Goal: Check status: Check status

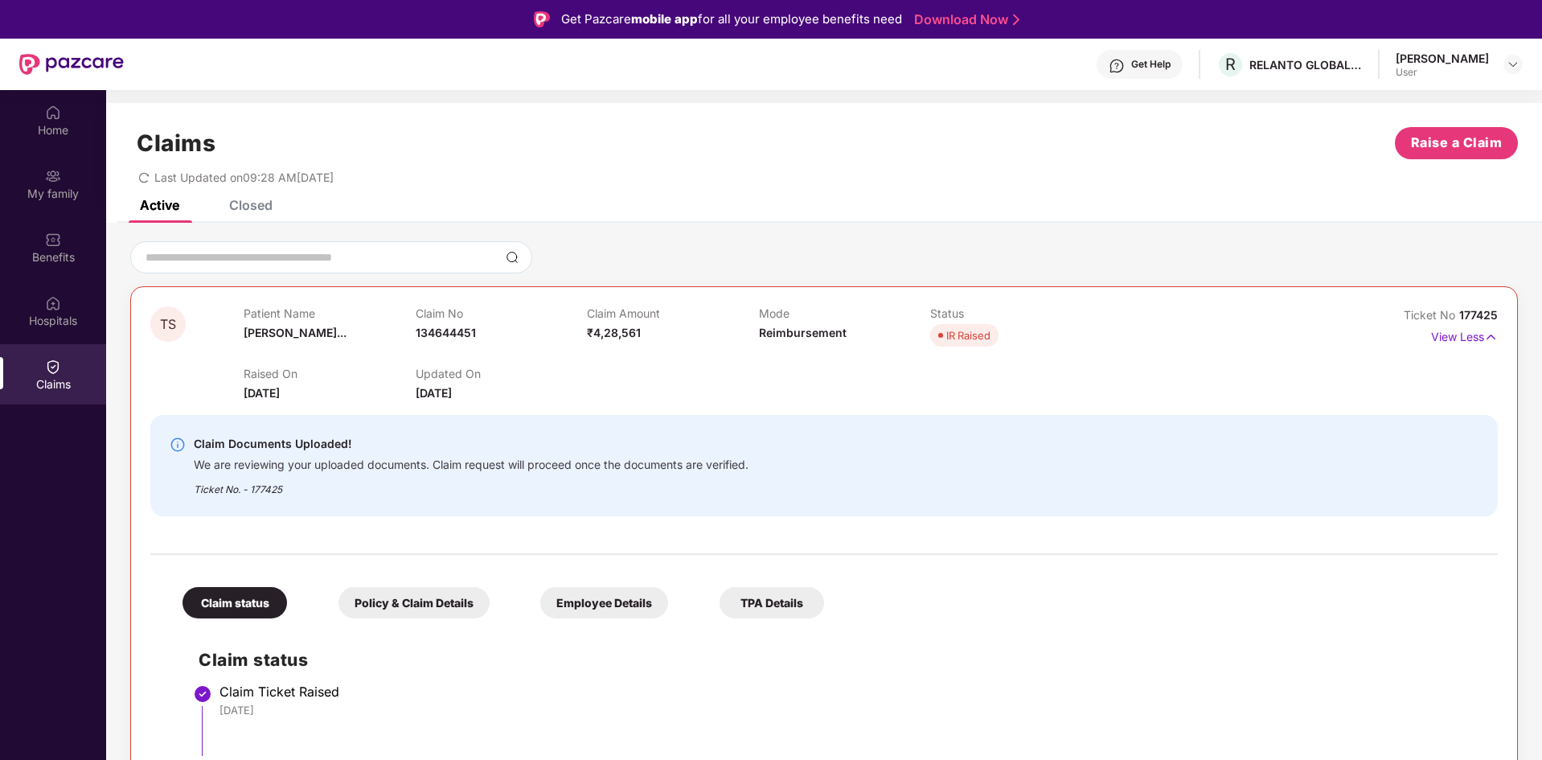
scroll to position [2, 0]
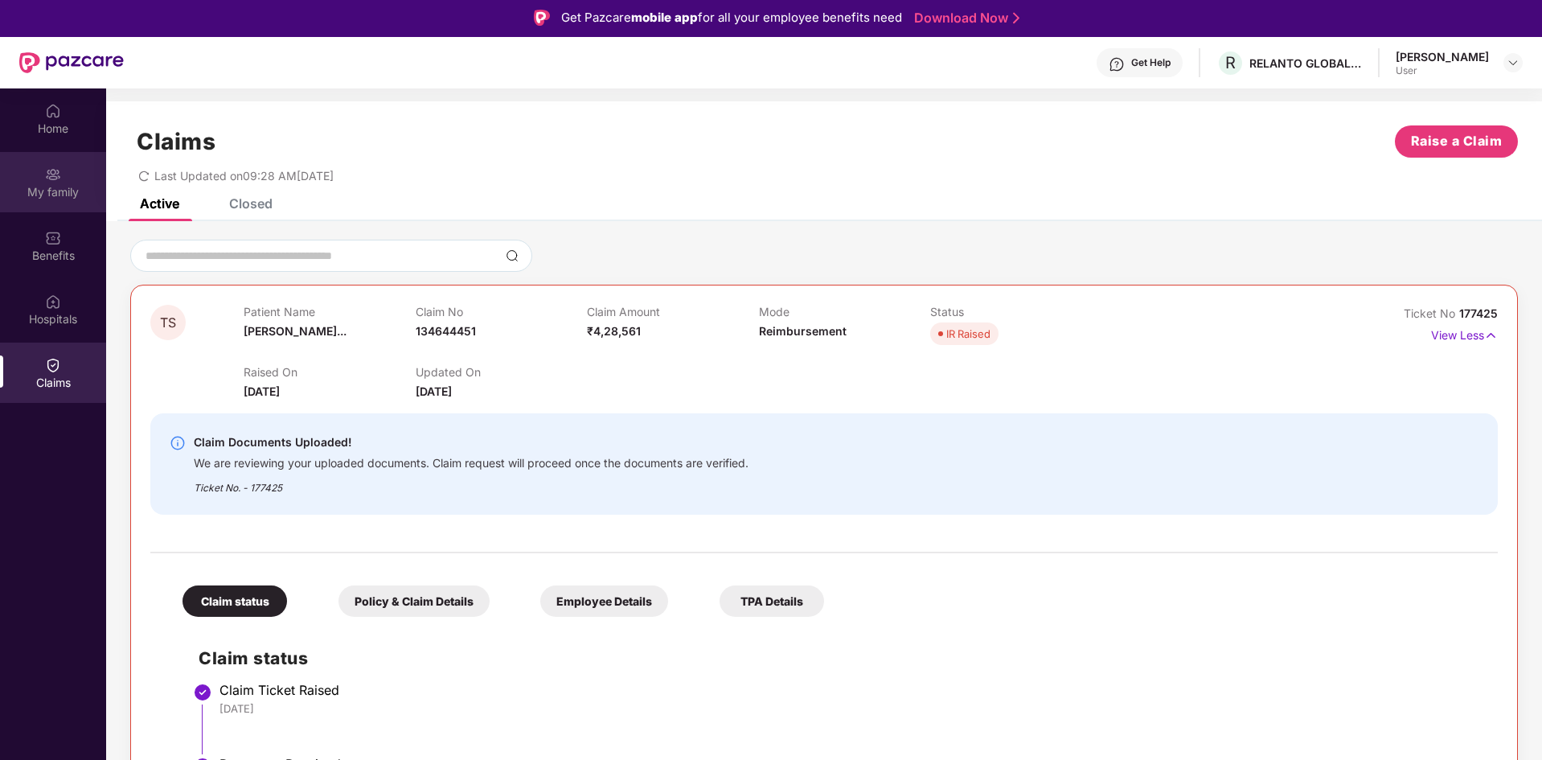
click at [57, 186] on div "My family" at bounding box center [53, 192] width 106 height 16
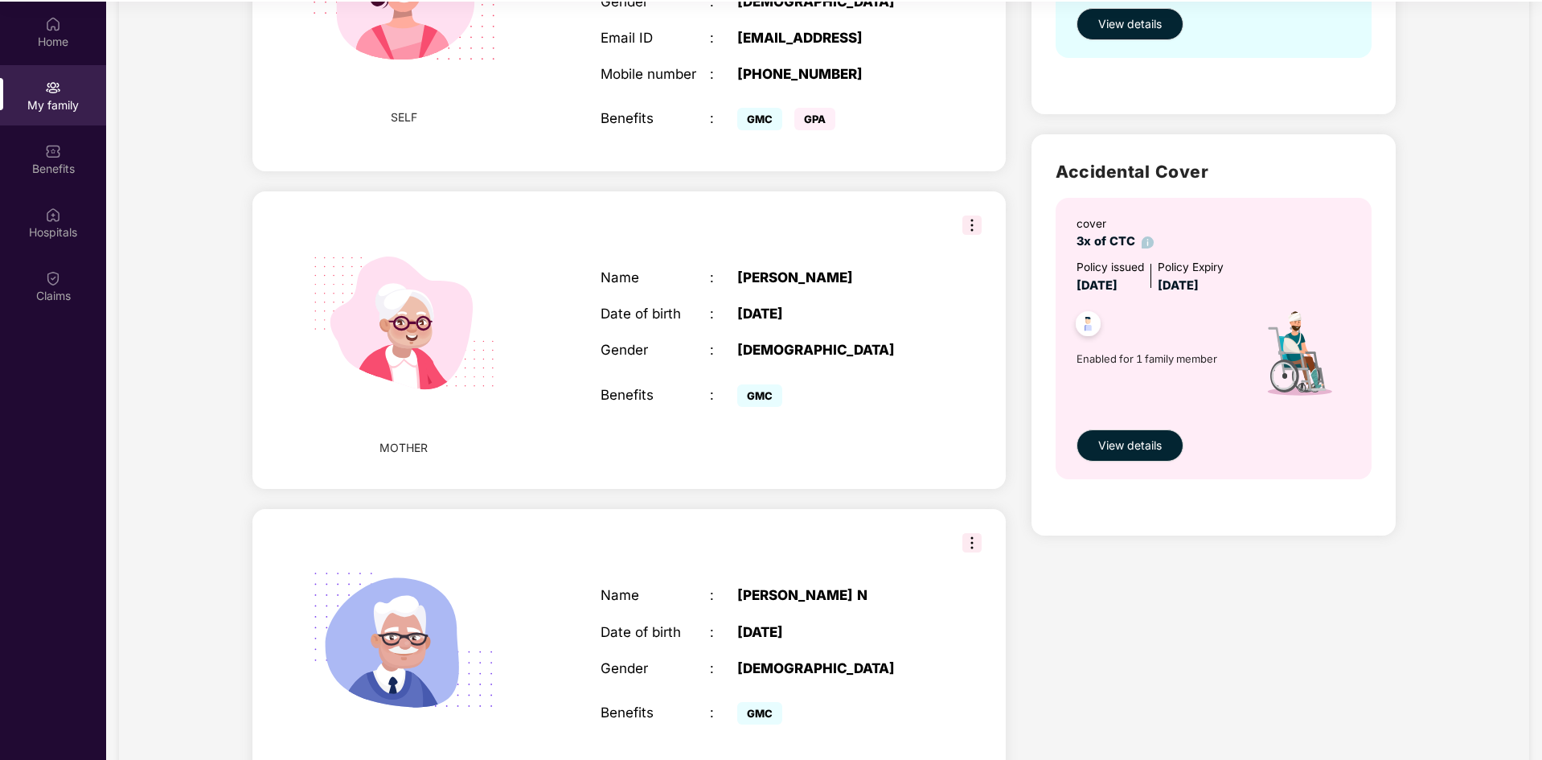
scroll to position [402, 0]
click at [1121, 451] on span "View details" at bounding box center [1130, 446] width 64 height 18
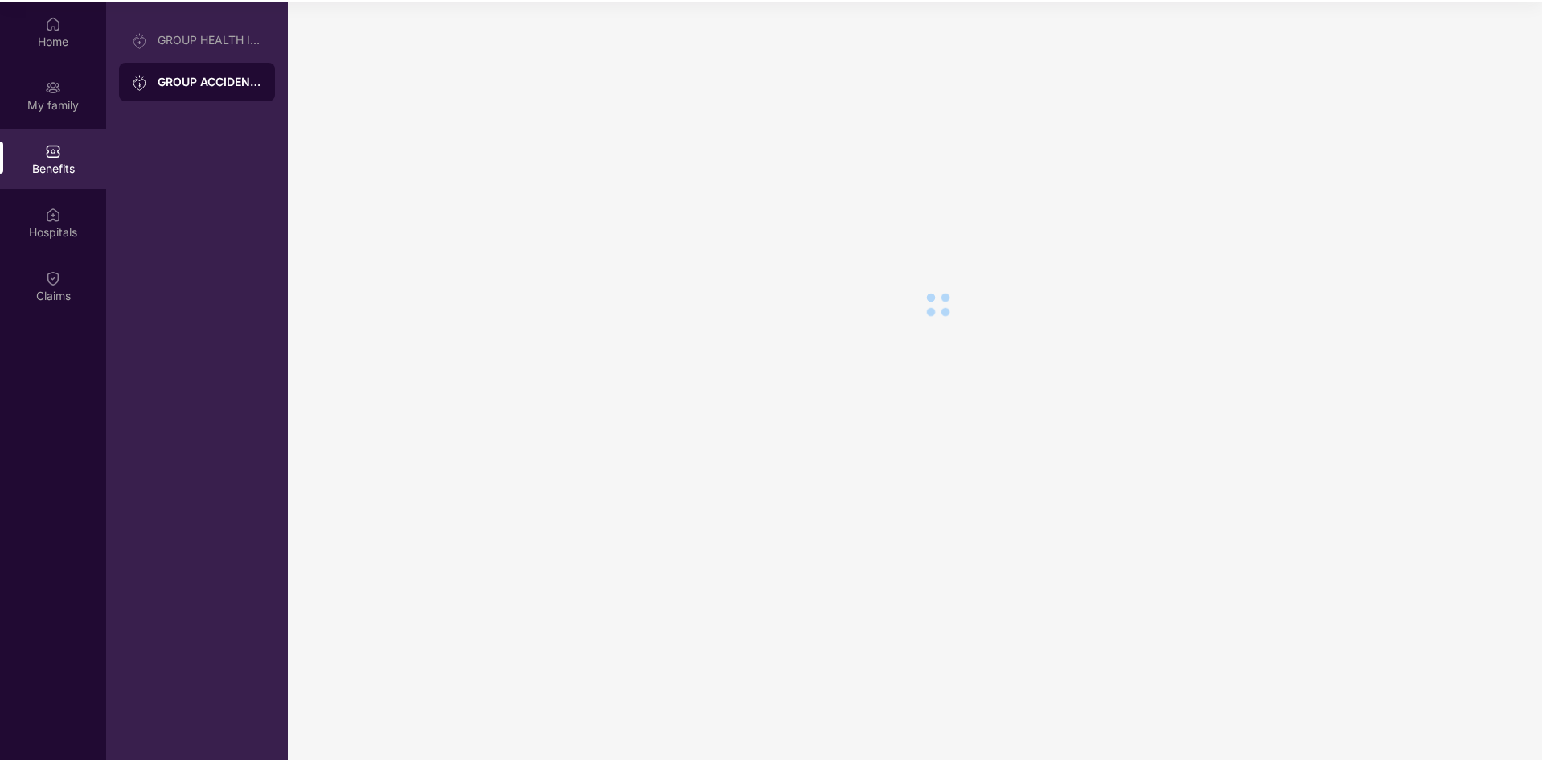
scroll to position [0, 0]
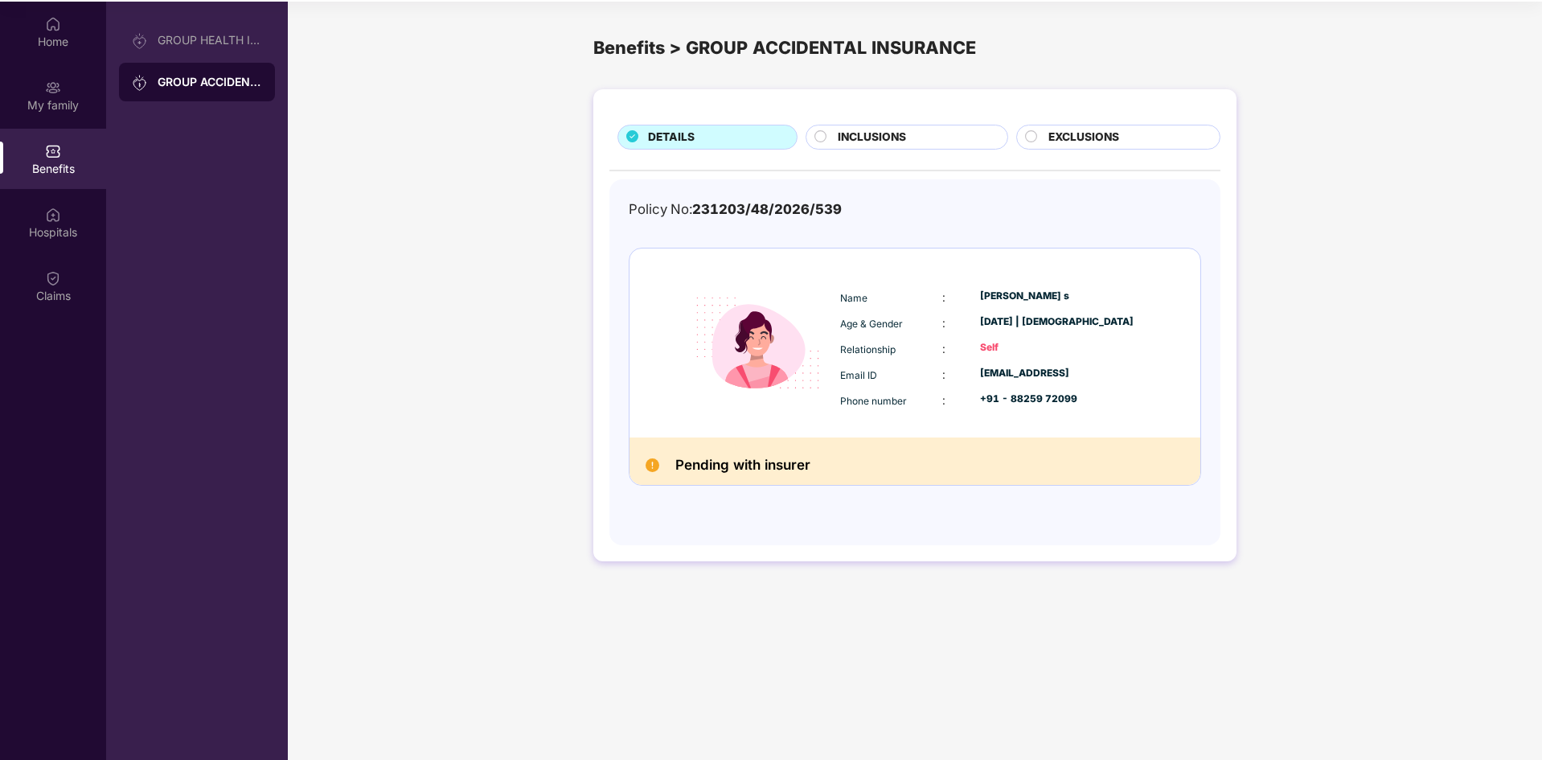
click at [900, 142] on span "INCLUSIONS" at bounding box center [872, 138] width 68 height 18
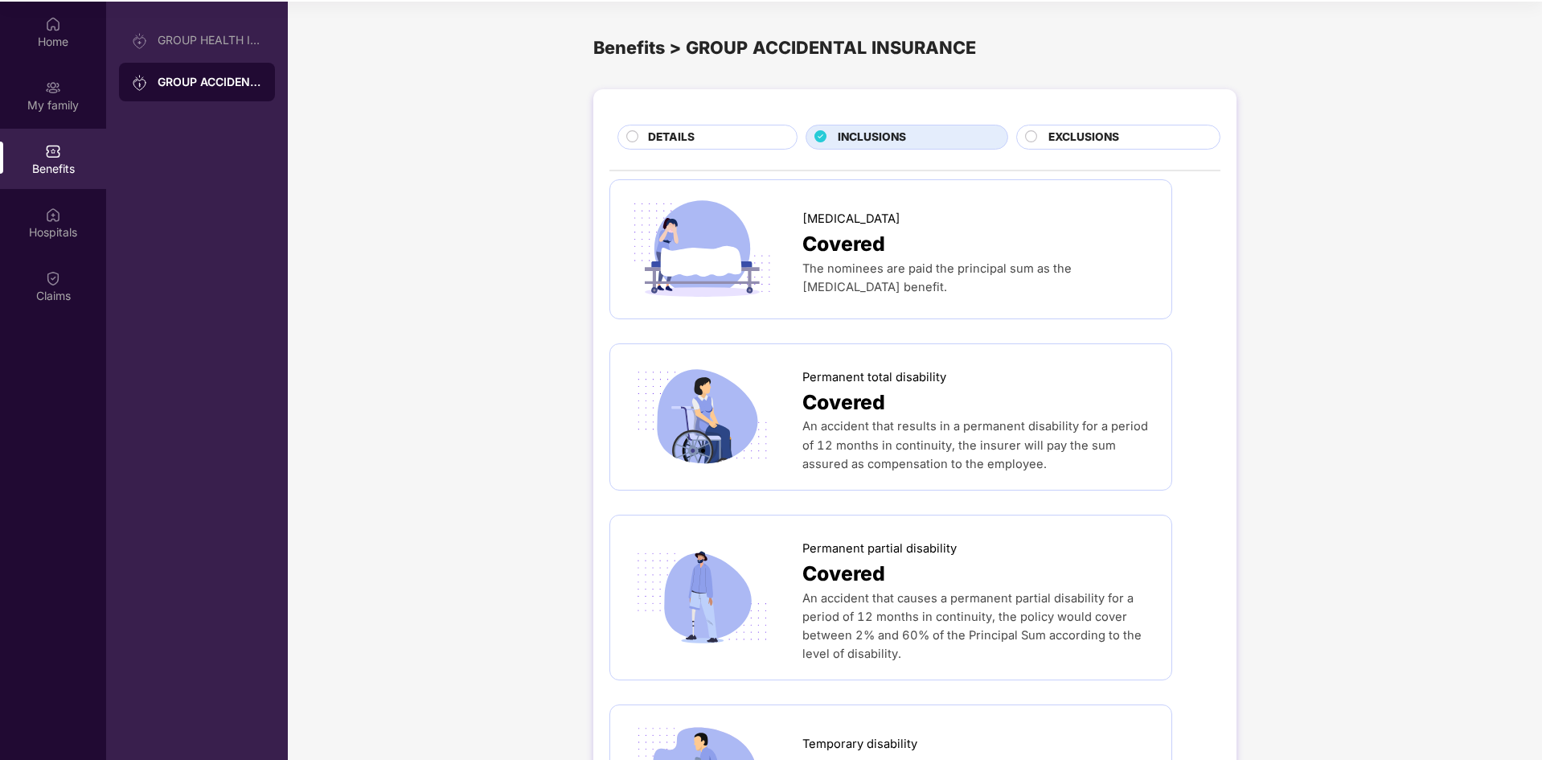
click at [698, 125] on div "DETAILS" at bounding box center [707, 137] width 180 height 25
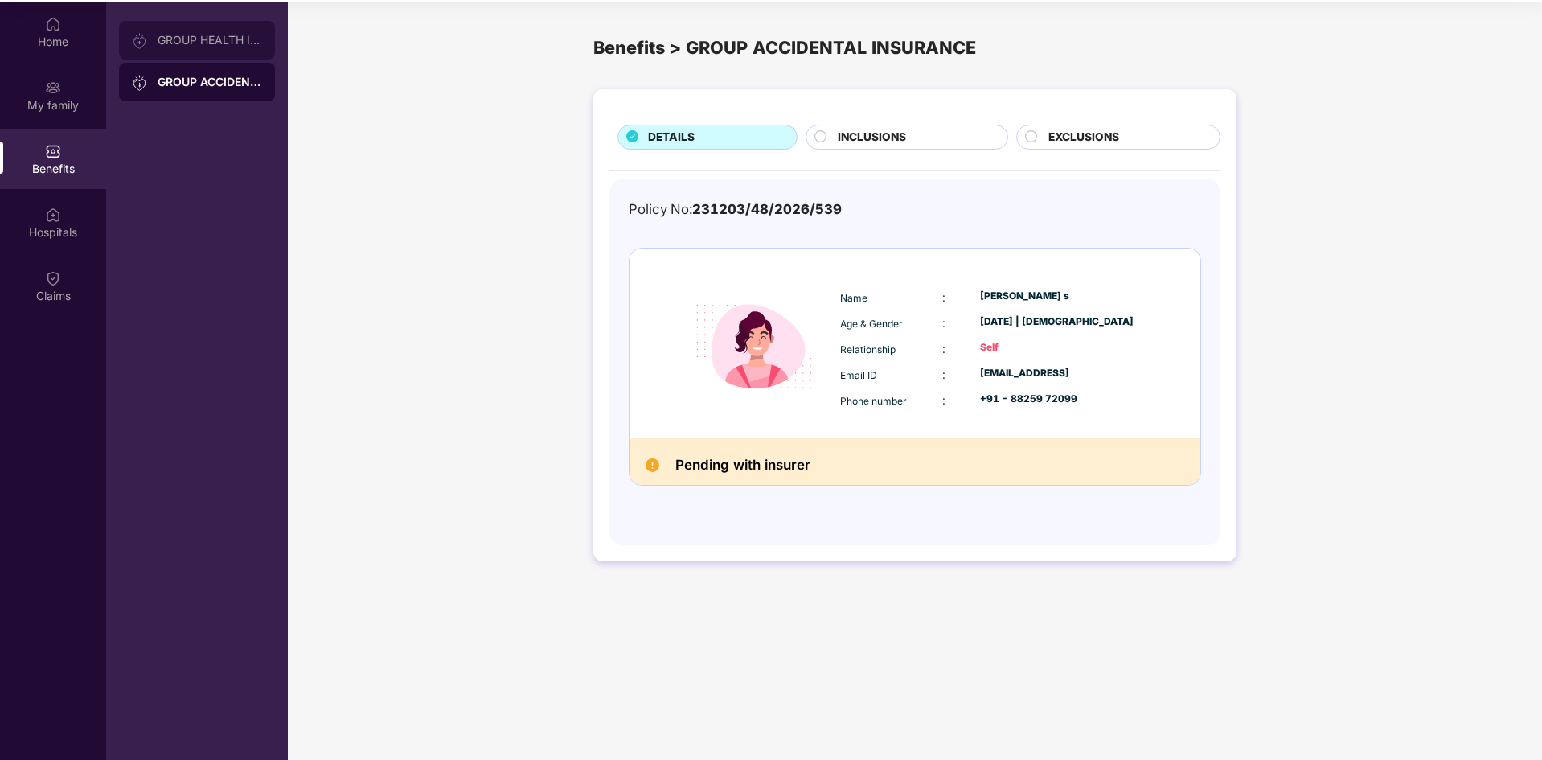
click at [186, 27] on div "GROUP HEALTH INSURANCE" at bounding box center [197, 40] width 156 height 39
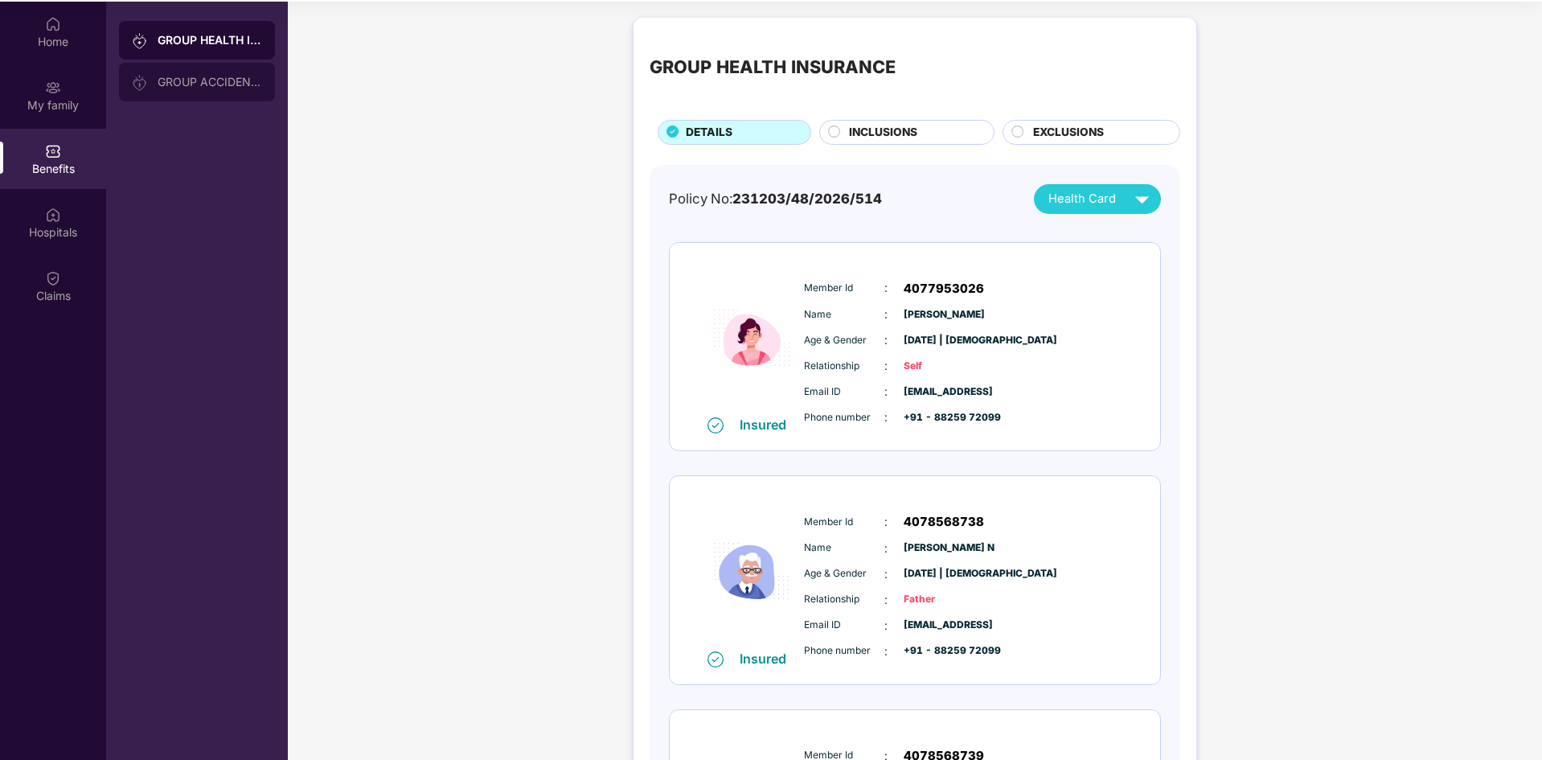
click at [176, 76] on div "GROUP ACCIDENTAL INSURANCE" at bounding box center [210, 82] width 105 height 13
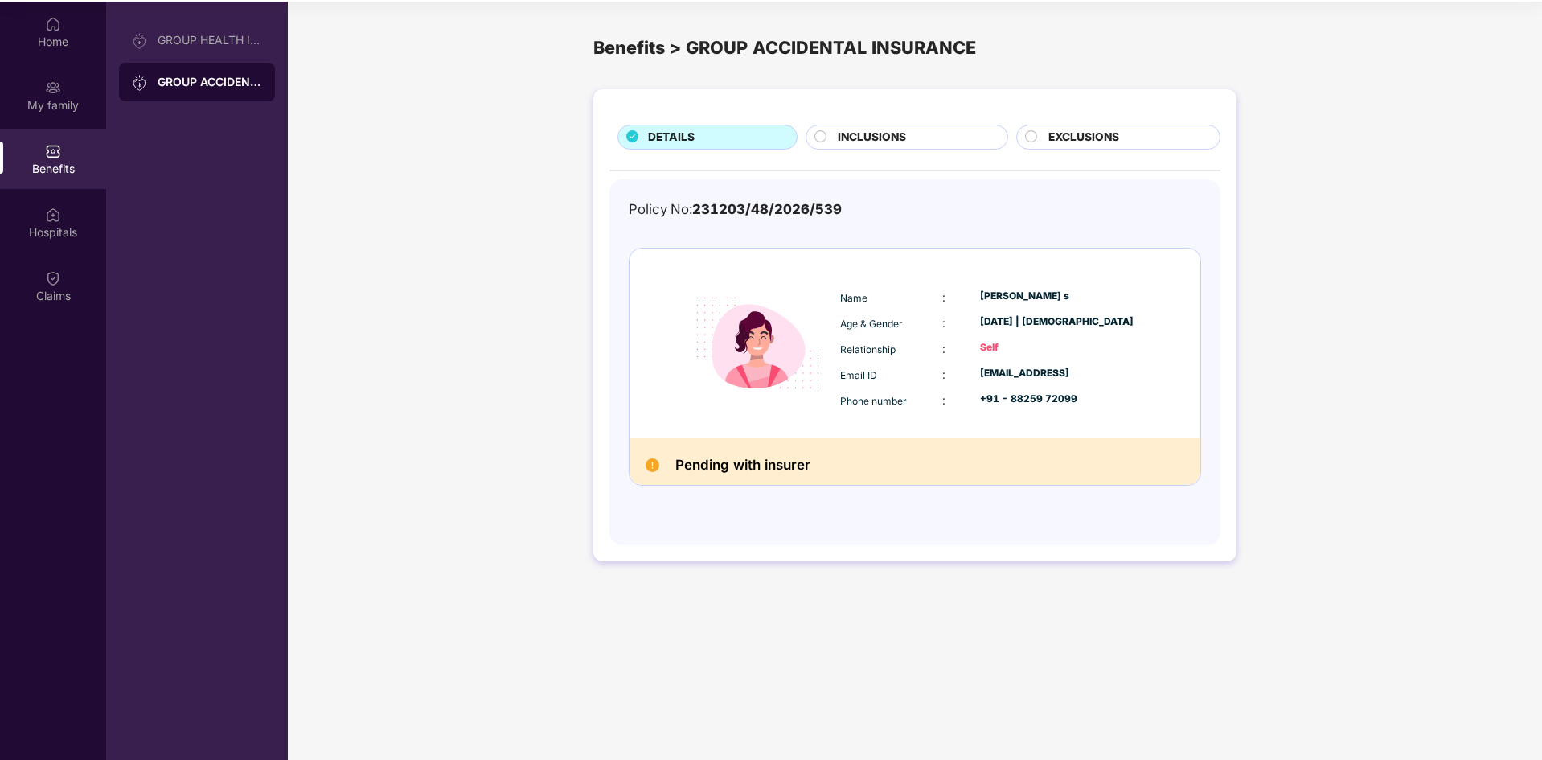
click at [88, 174] on div "Benefits" at bounding box center [53, 169] width 106 height 16
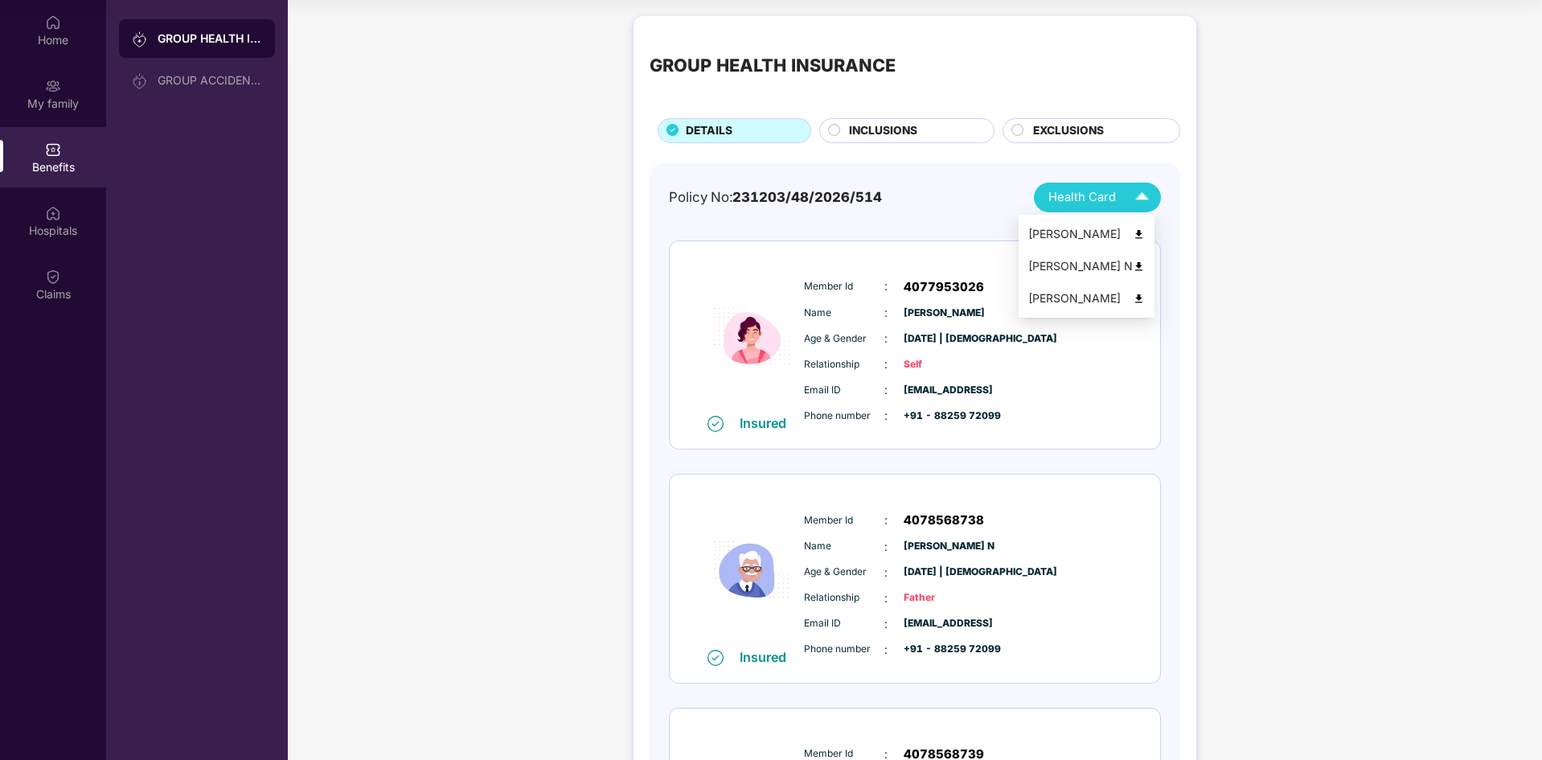
click at [1100, 191] on span "Health Card" at bounding box center [1082, 197] width 68 height 18
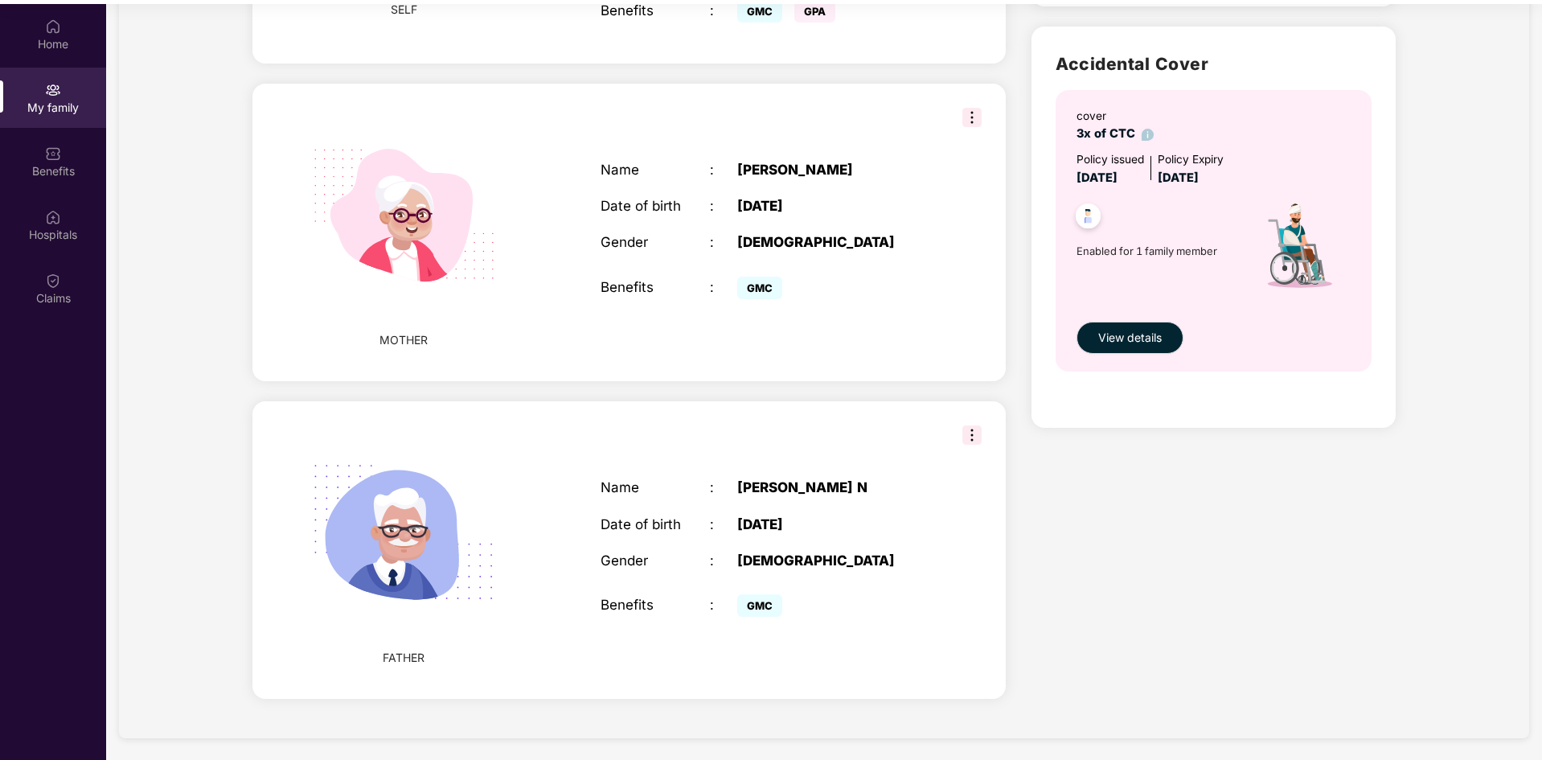
scroll to position [90, 0]
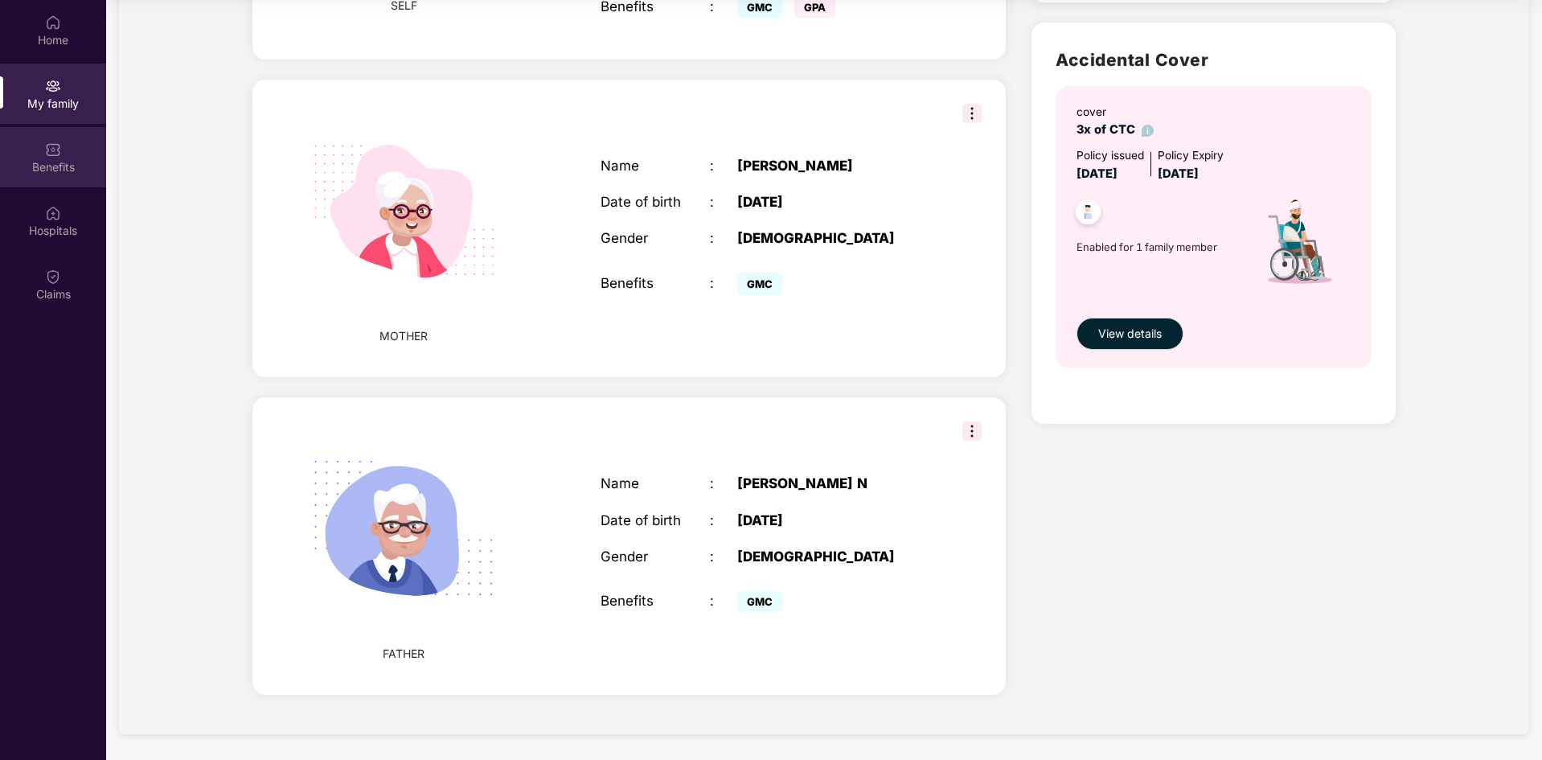
click at [46, 166] on div "Benefits" at bounding box center [53, 167] width 106 height 16
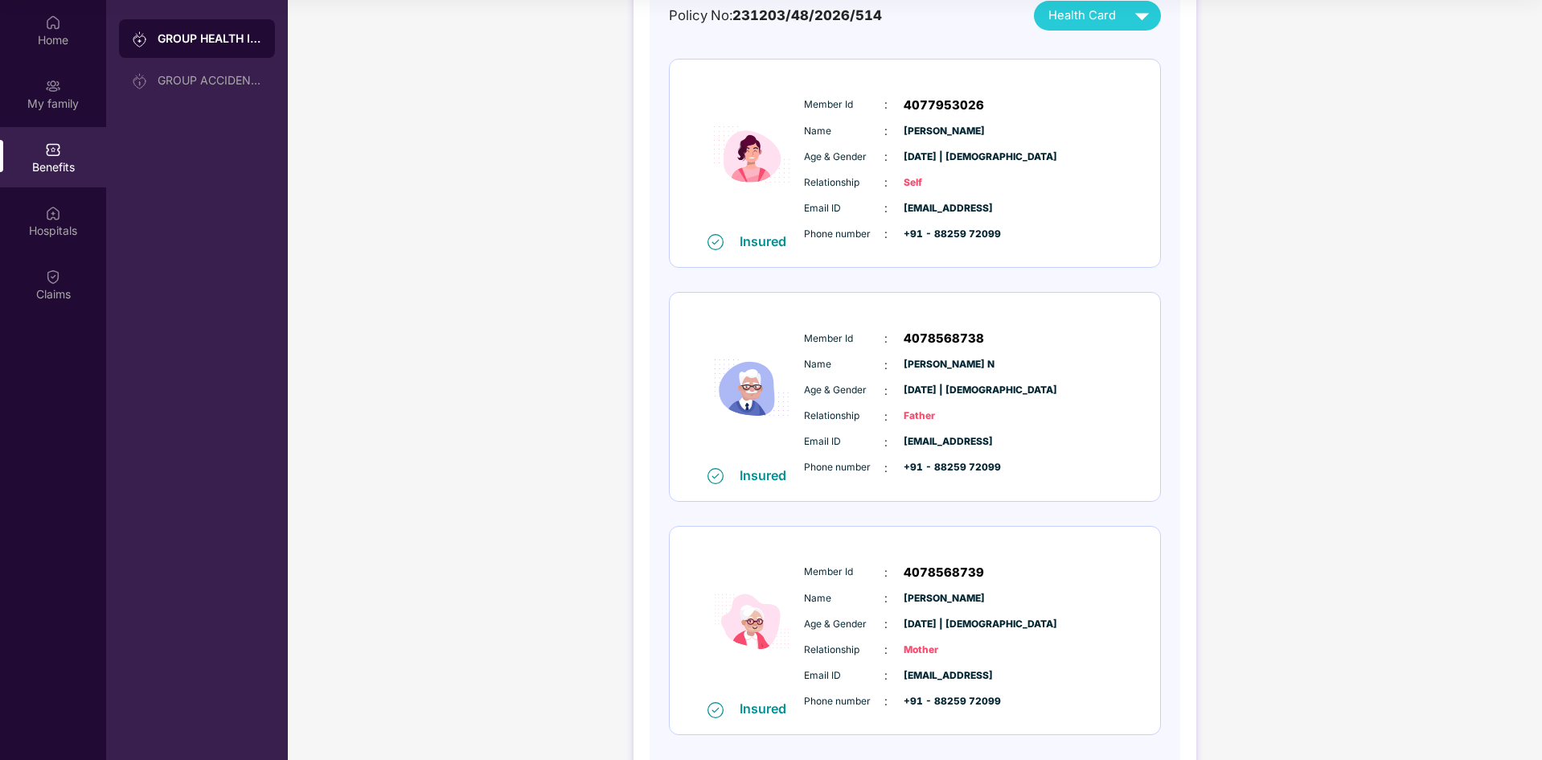
scroll to position [256, 0]
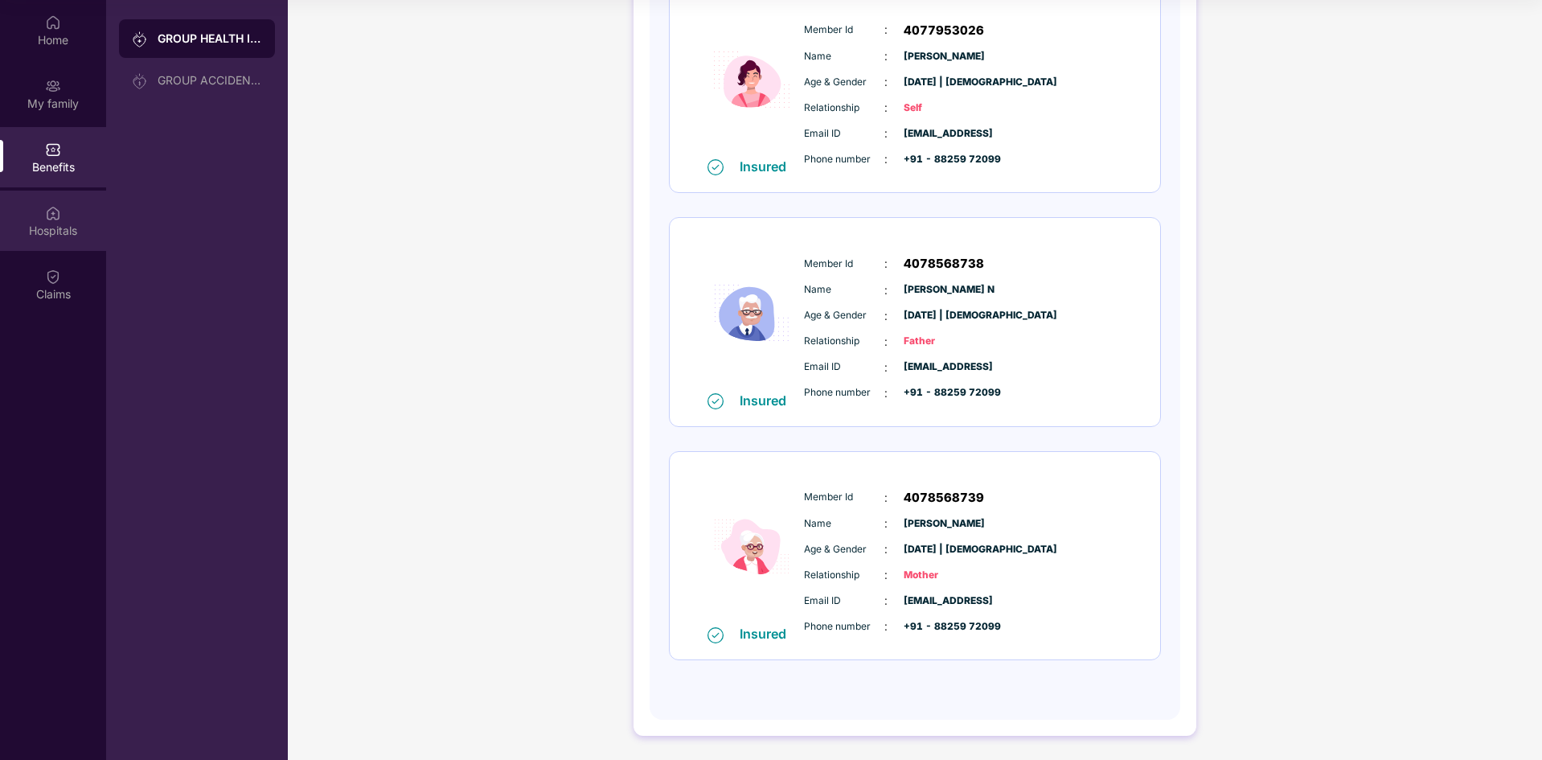
click at [47, 205] on img at bounding box center [53, 213] width 16 height 16
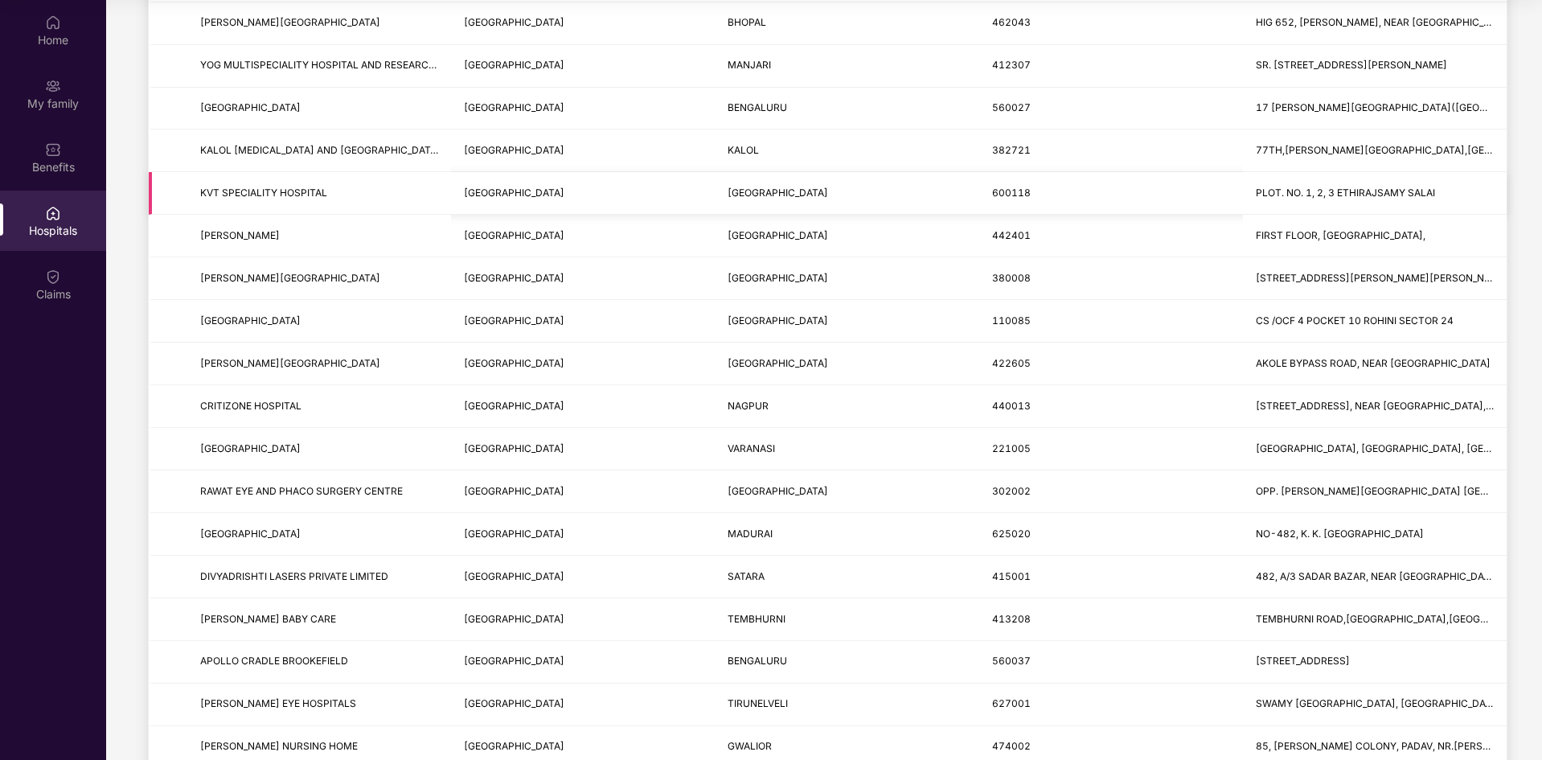
scroll to position [978, 0]
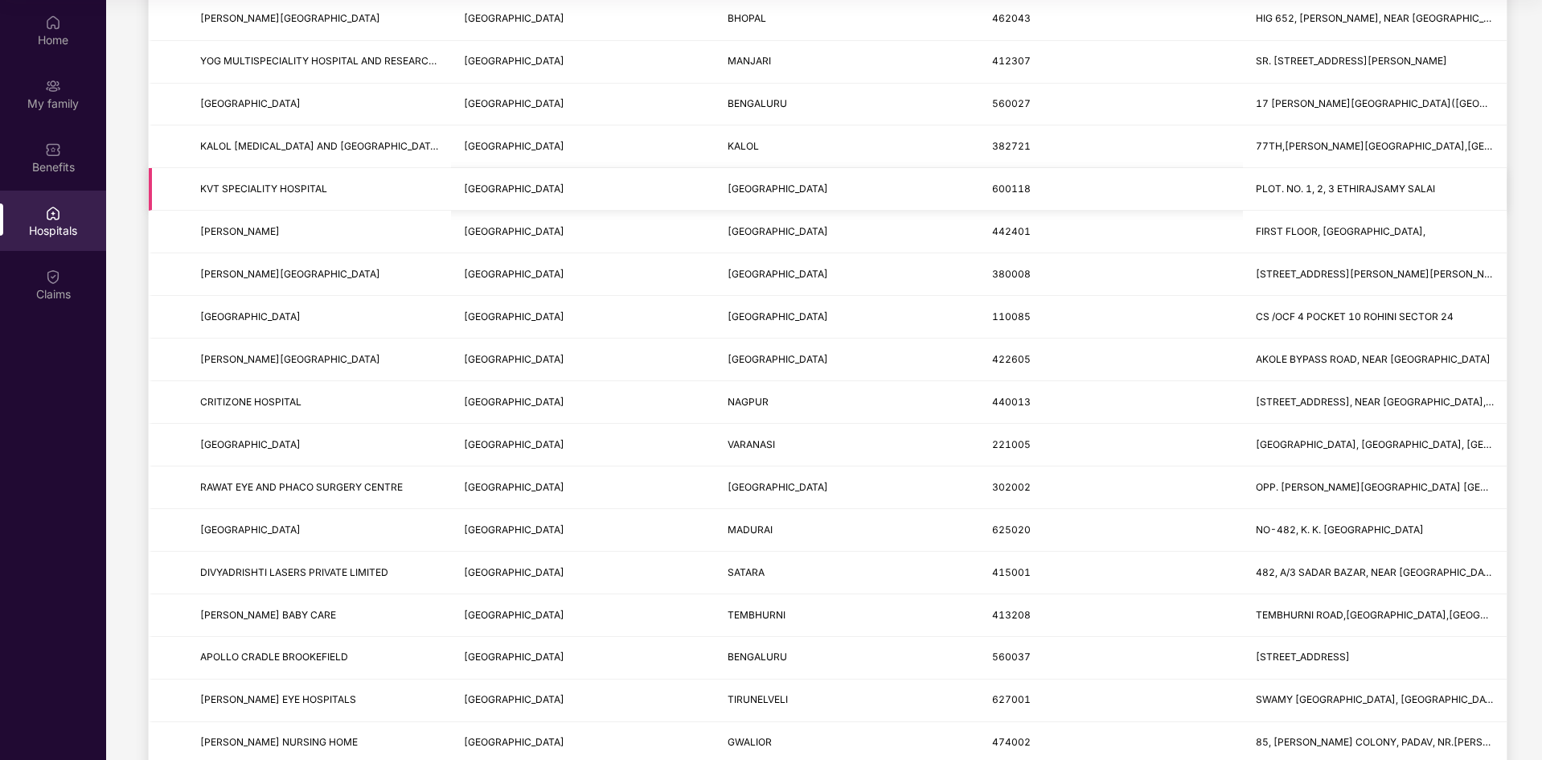
click at [711, 501] on td "[GEOGRAPHIC_DATA]" at bounding box center [583, 487] width 264 height 43
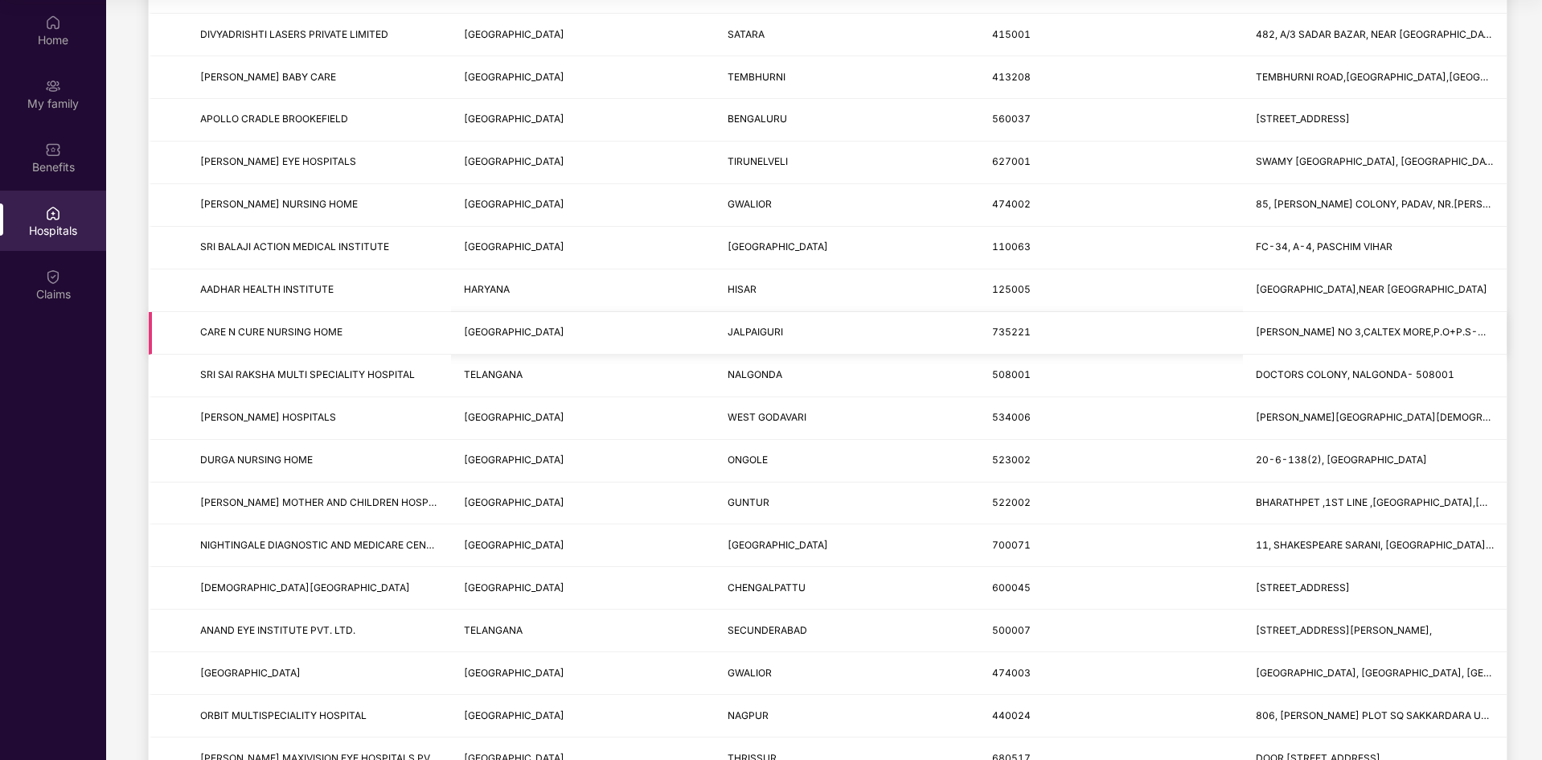
scroll to position [1520, 0]
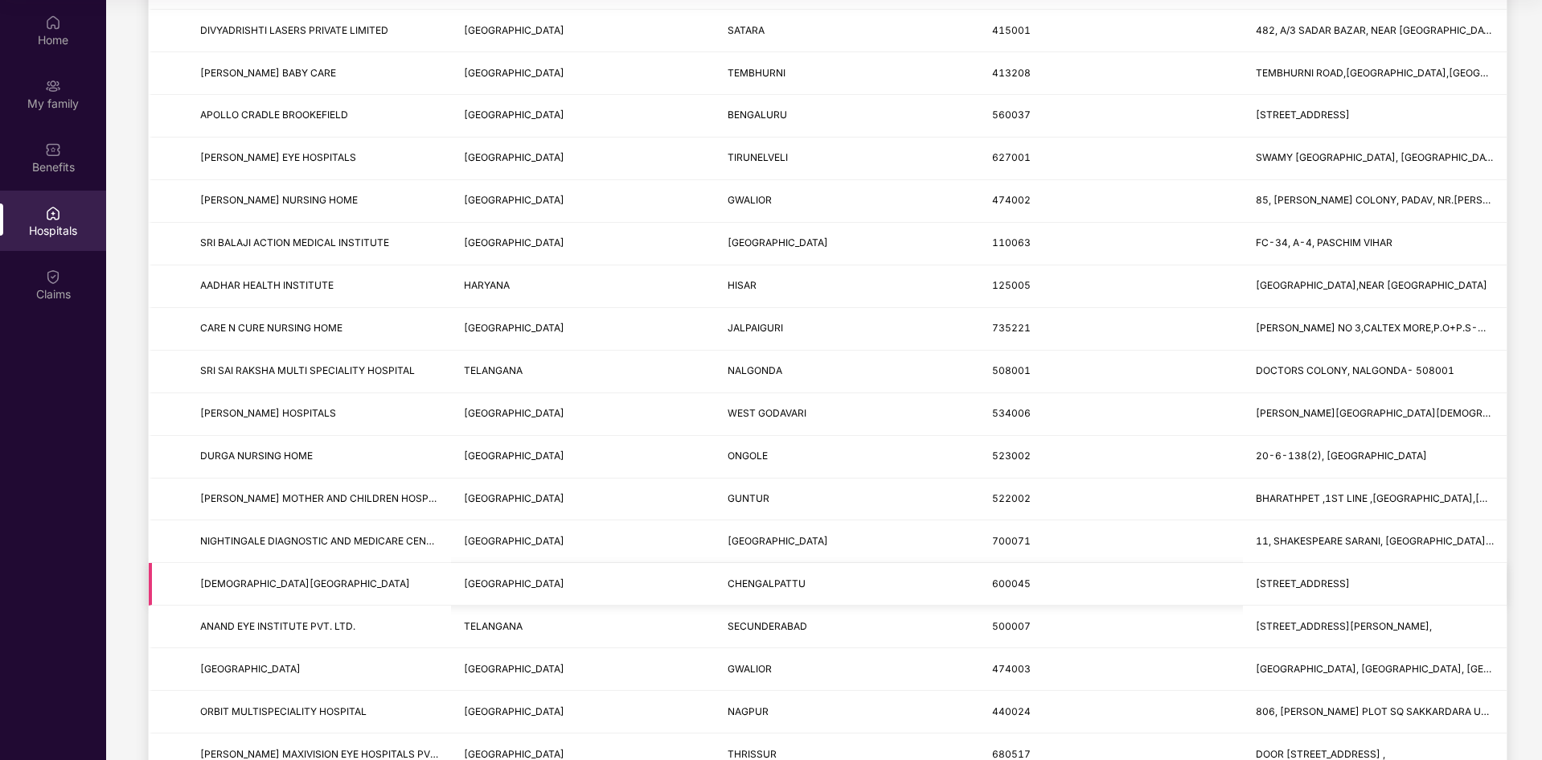
click at [506, 590] on td "[GEOGRAPHIC_DATA]" at bounding box center [583, 584] width 264 height 43
click at [510, 590] on td "[GEOGRAPHIC_DATA]" at bounding box center [583, 584] width 264 height 43
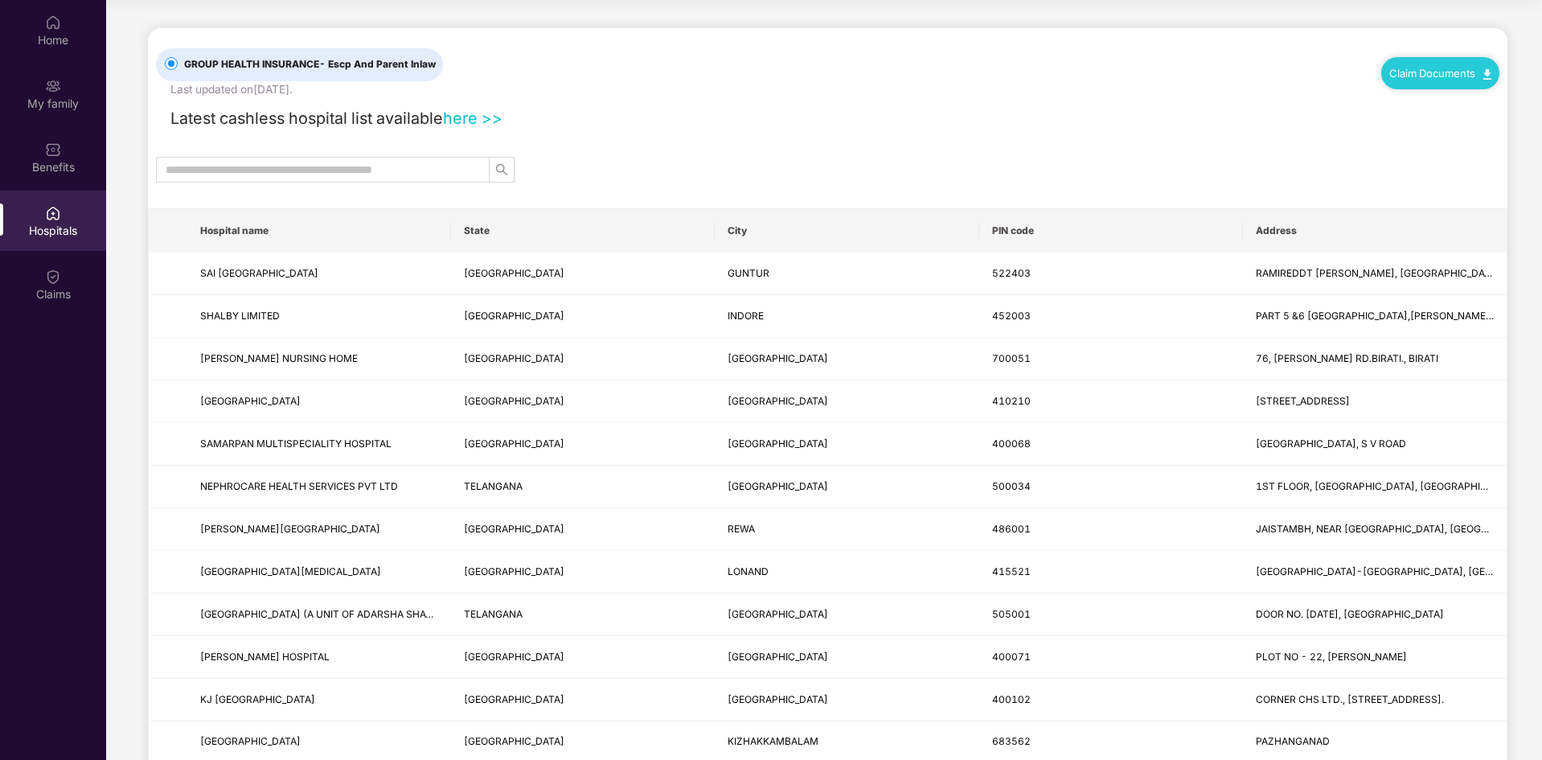
scroll to position [0, 0]
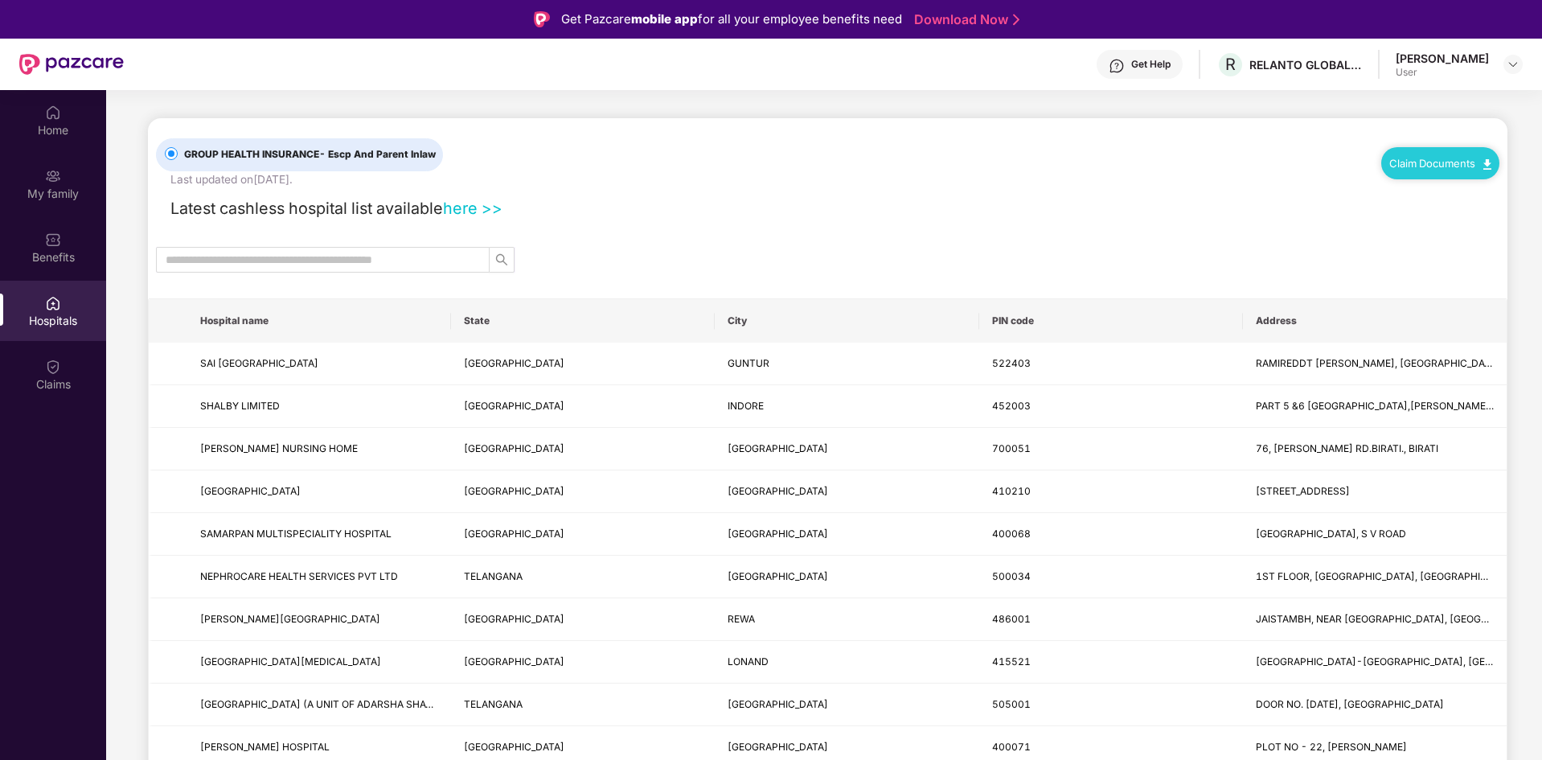
click at [477, 211] on link "here >>" at bounding box center [472, 208] width 59 height 19
click at [990, 506] on td "410210" at bounding box center [1111, 491] width 264 height 43
click at [393, 264] on input "text" at bounding box center [316, 260] width 301 height 18
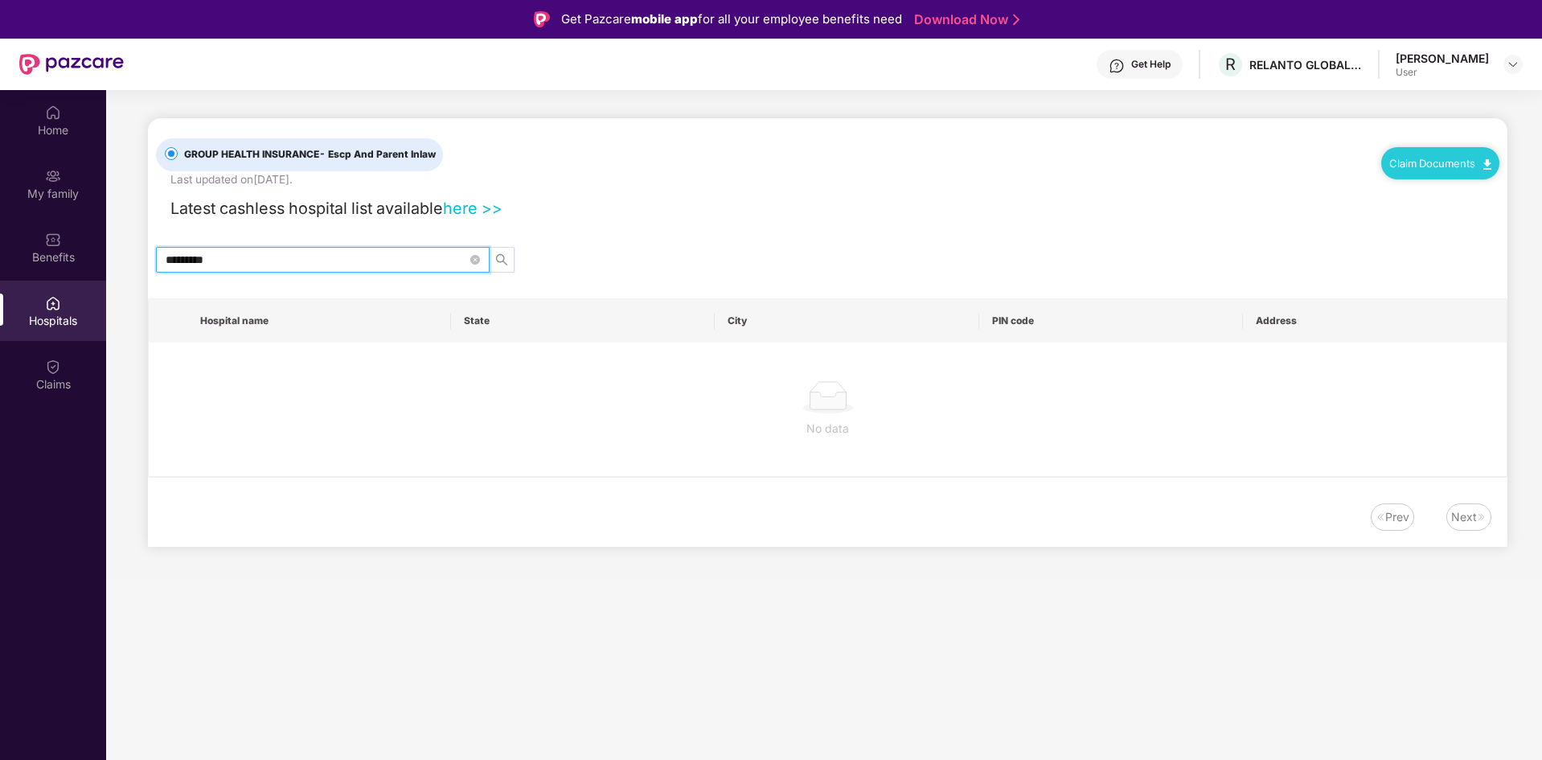
type input "**********"
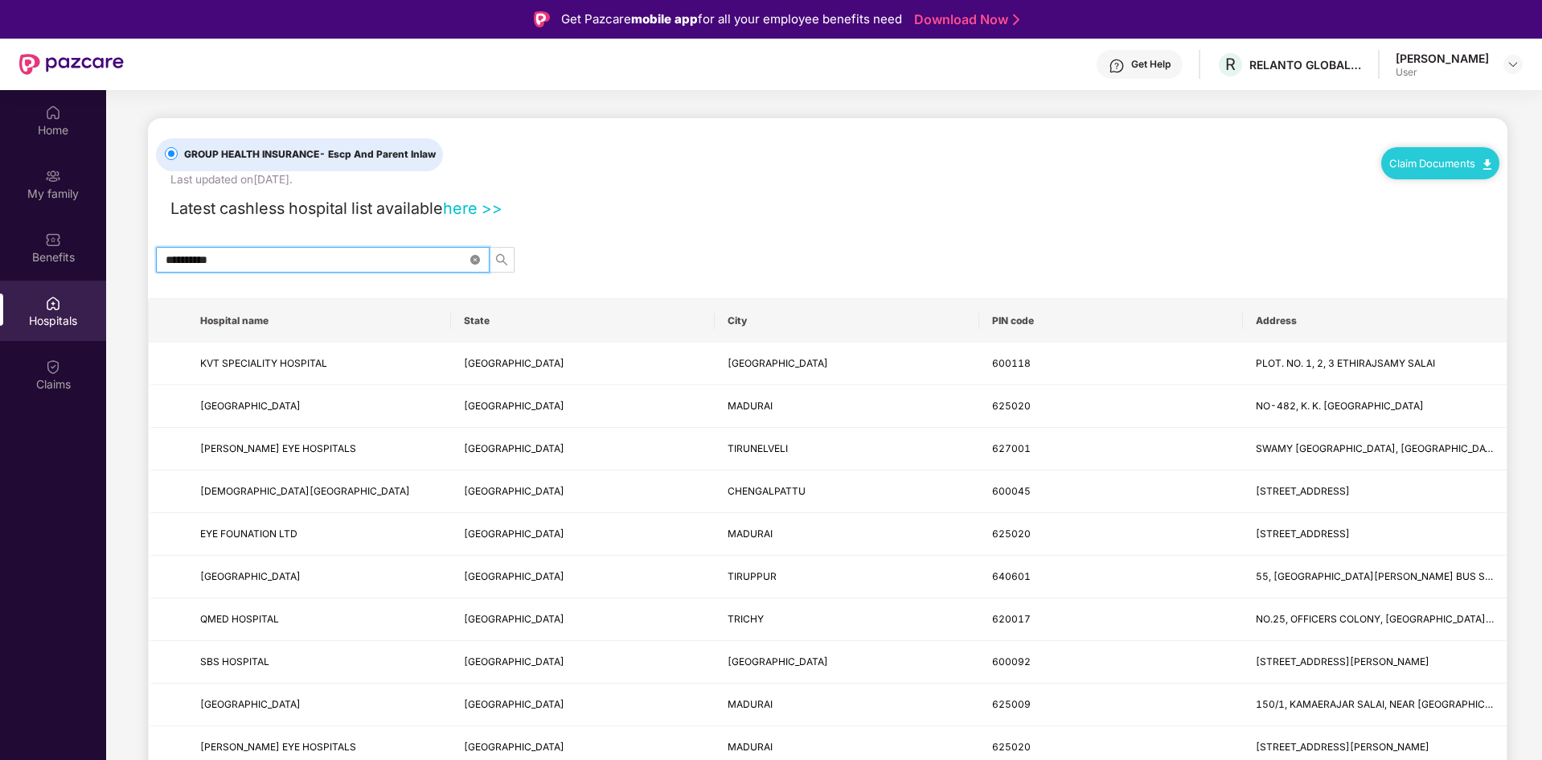
click at [471, 262] on icon "close-circle" at bounding box center [475, 260] width 10 height 10
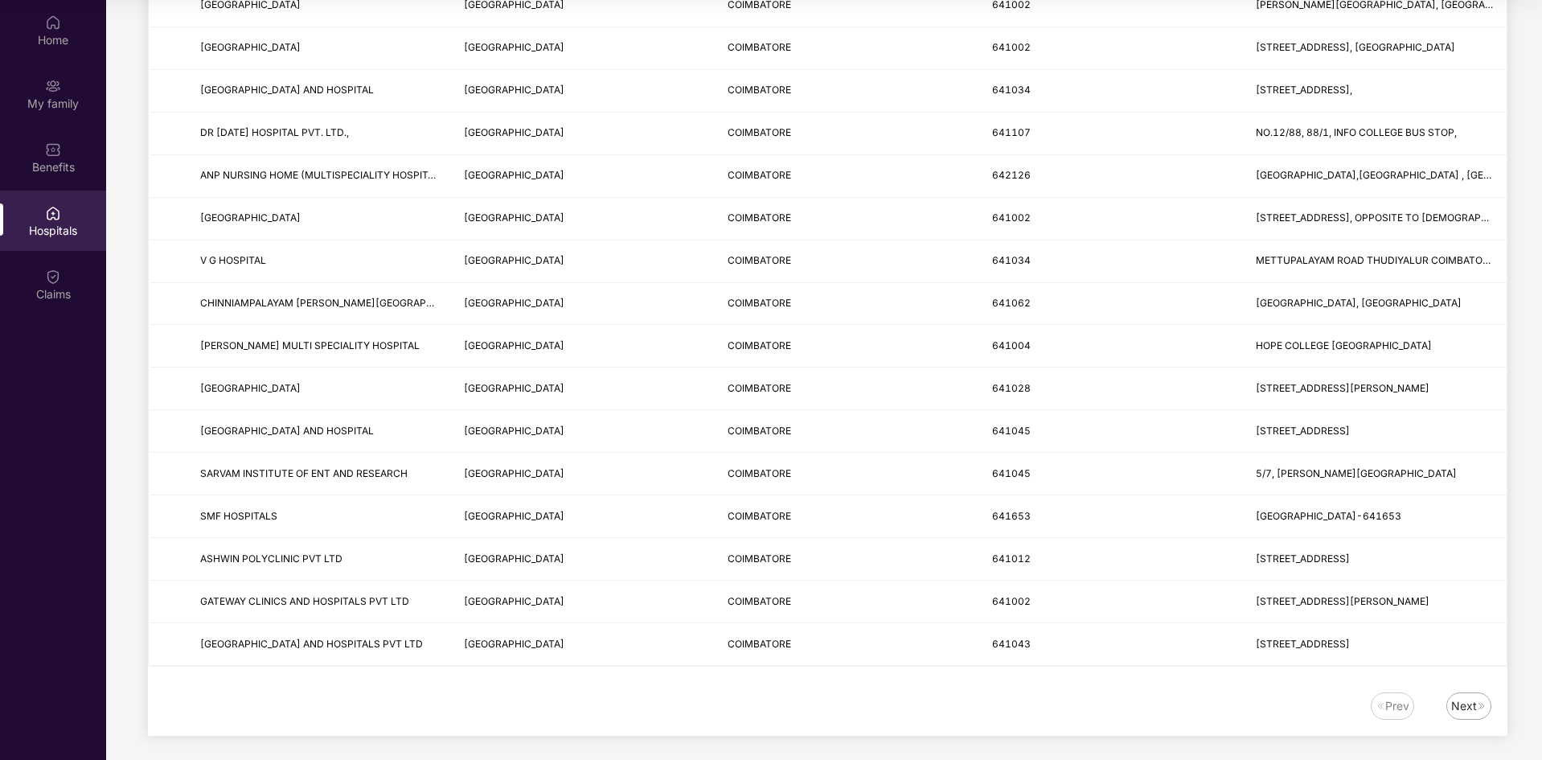
scroll to position [1715, 0]
type input "**********"
click at [1459, 695] on div "Next" at bounding box center [1468, 706] width 45 height 27
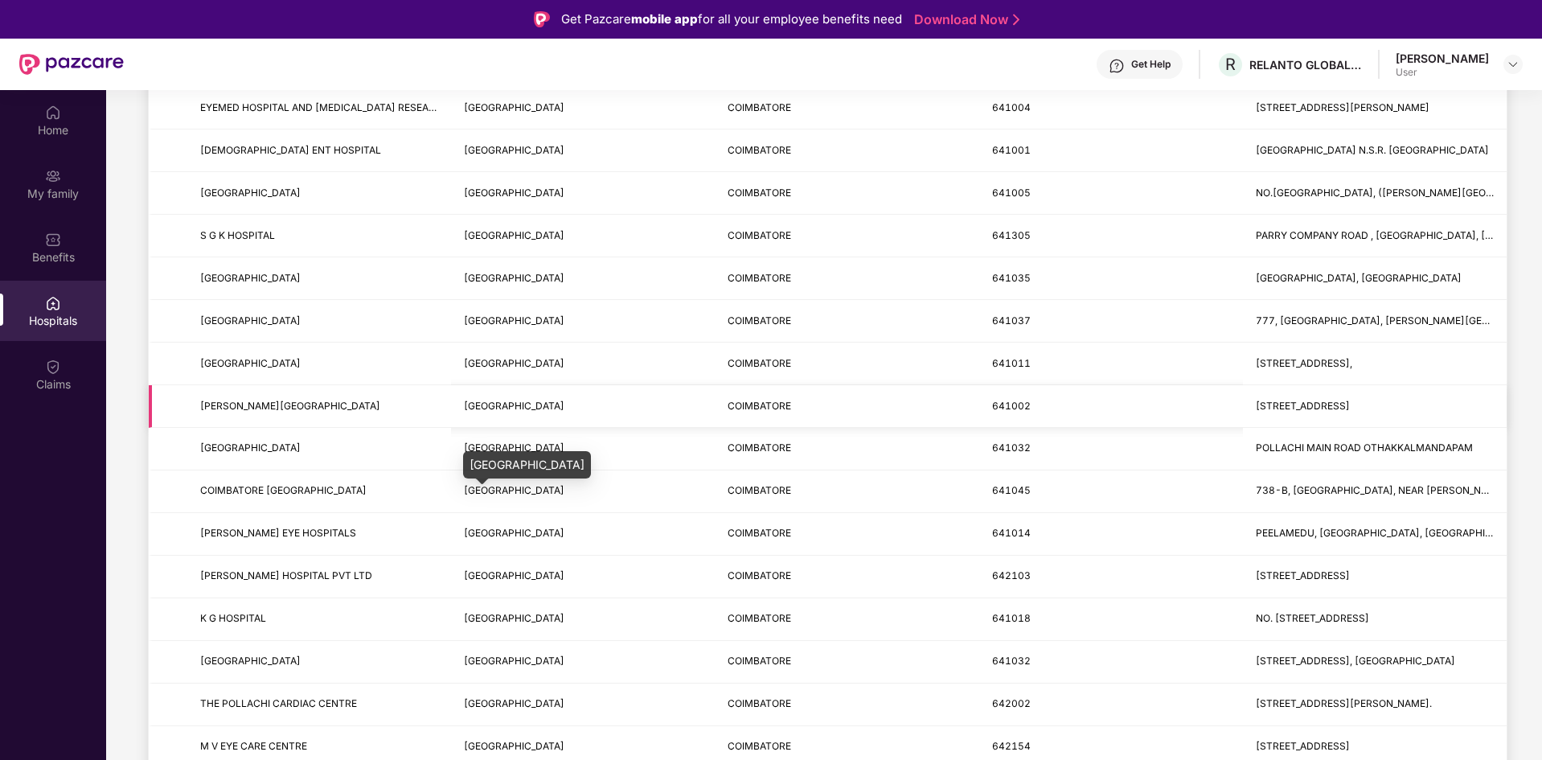
scroll to position [0, 0]
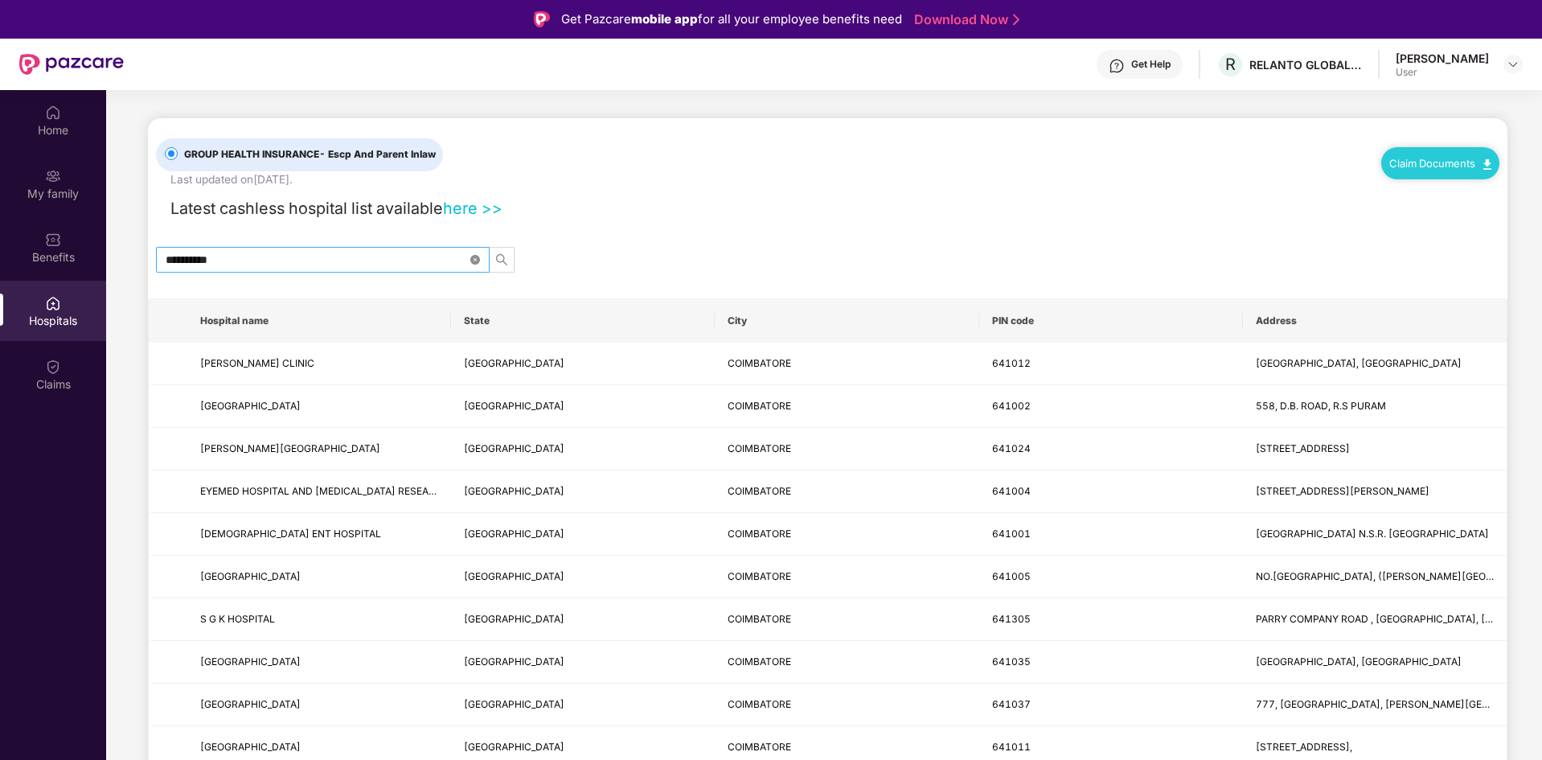
click at [477, 261] on icon "close-circle" at bounding box center [475, 260] width 10 height 10
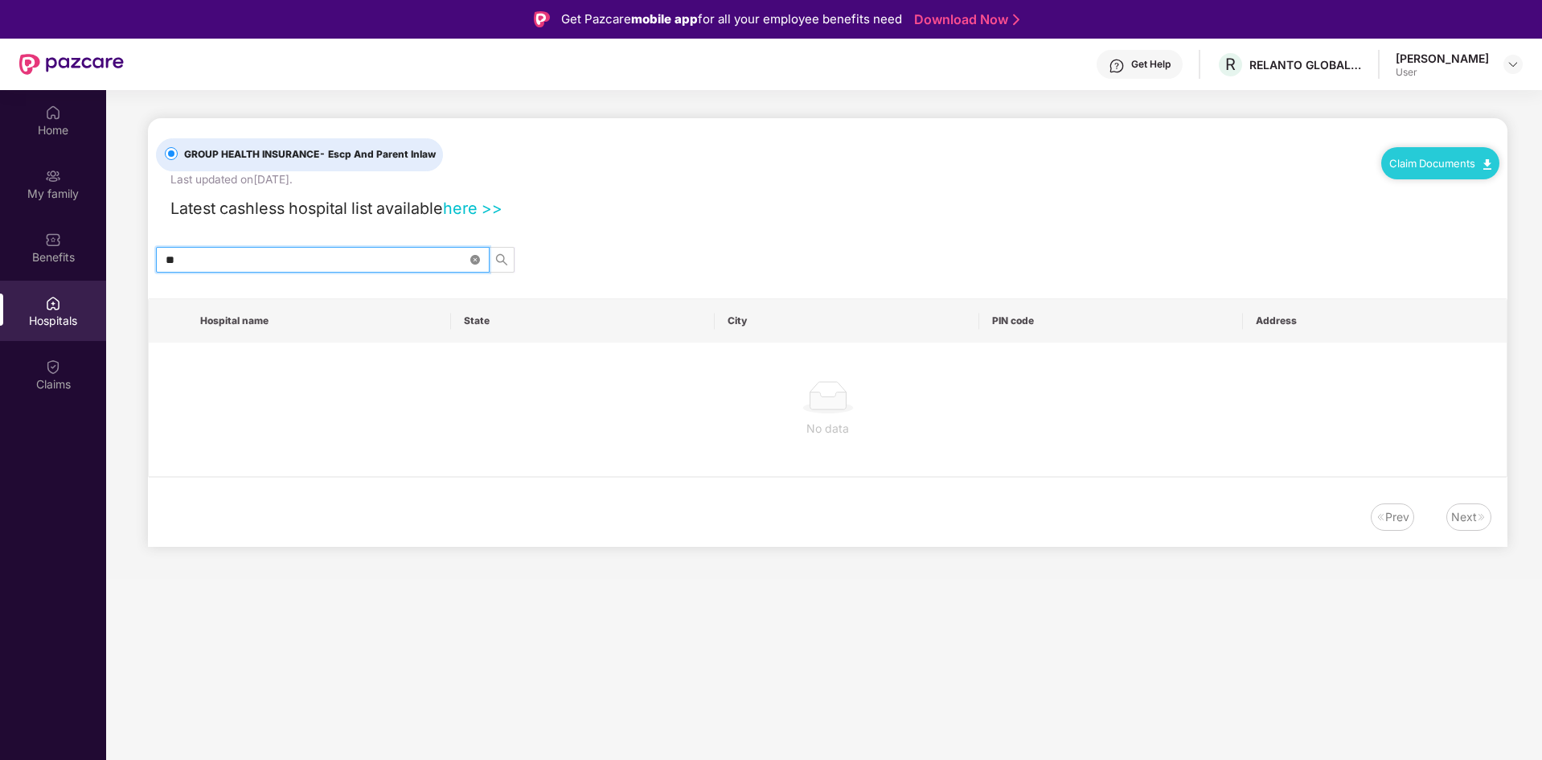
type input "*"
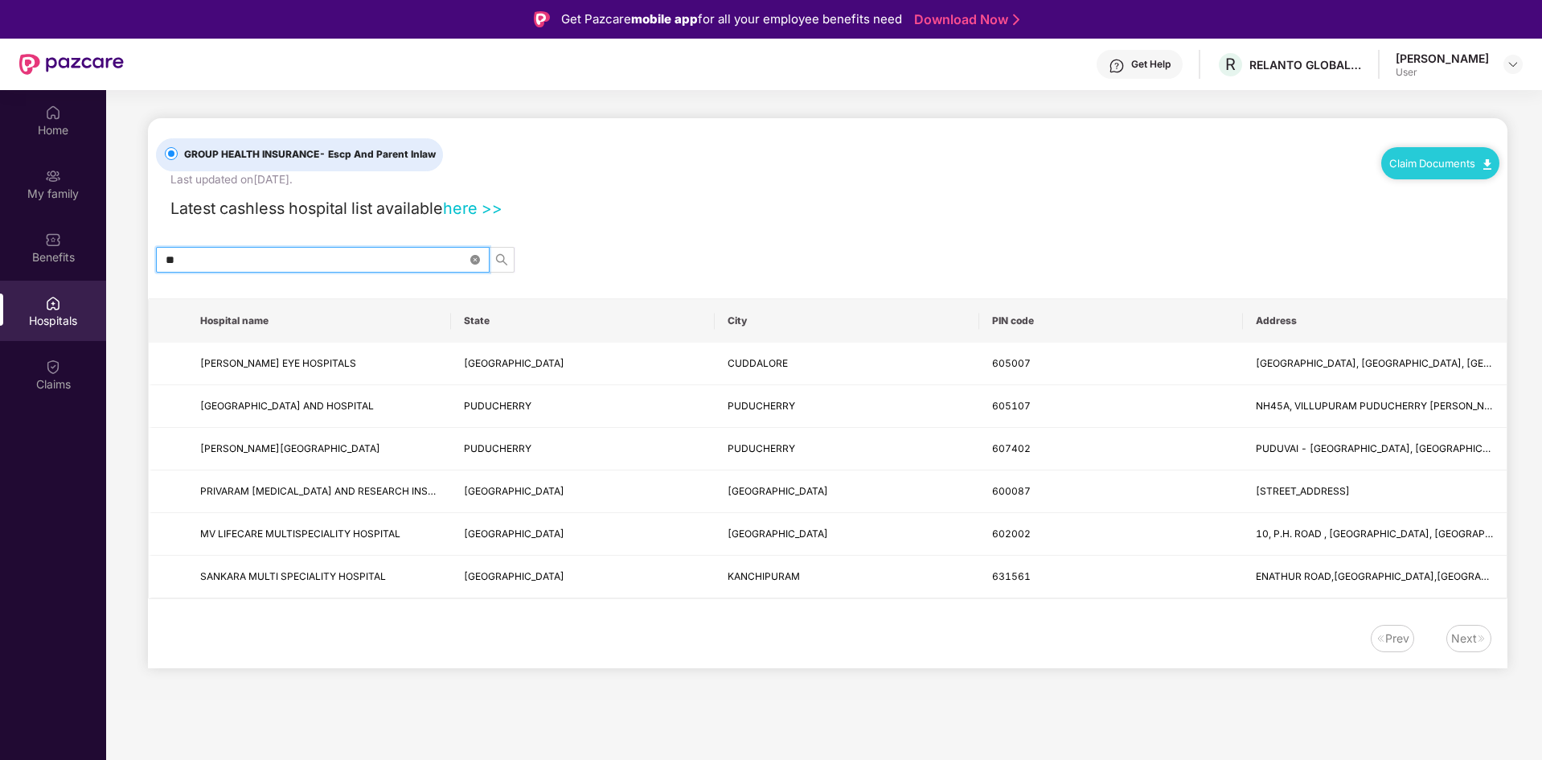
type input "*"
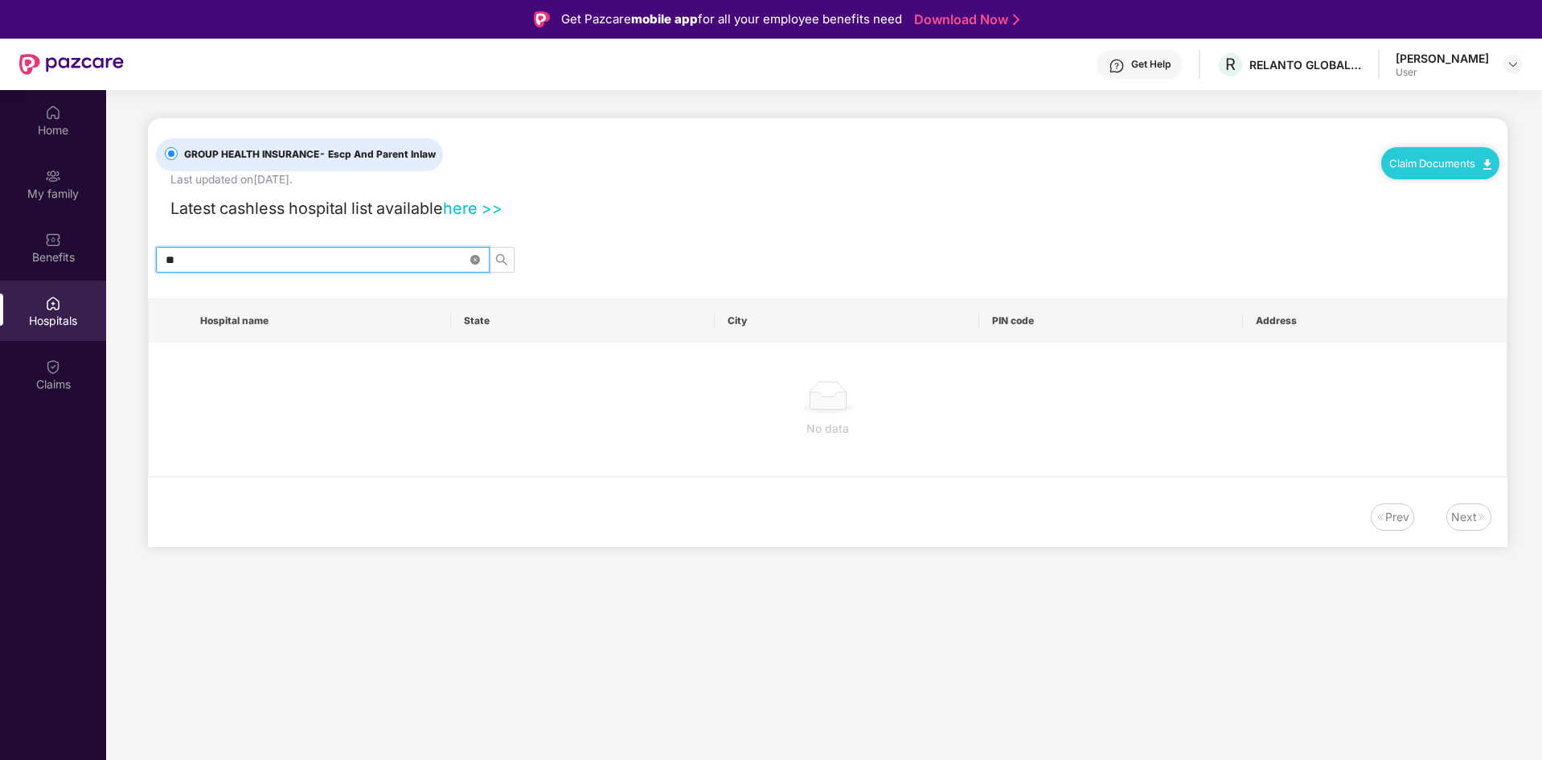
type input "*"
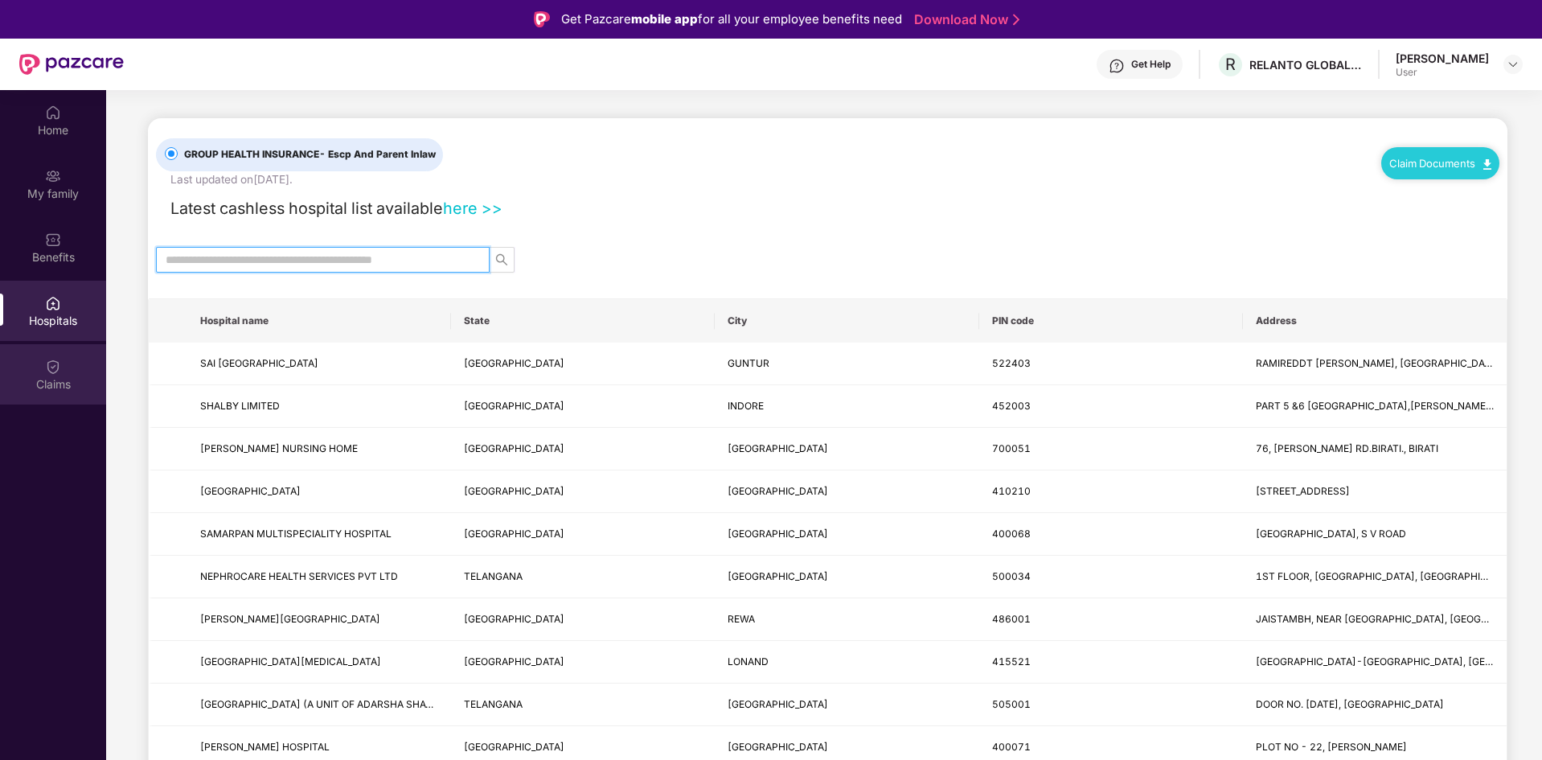
click at [62, 369] on div "Claims" at bounding box center [53, 374] width 106 height 60
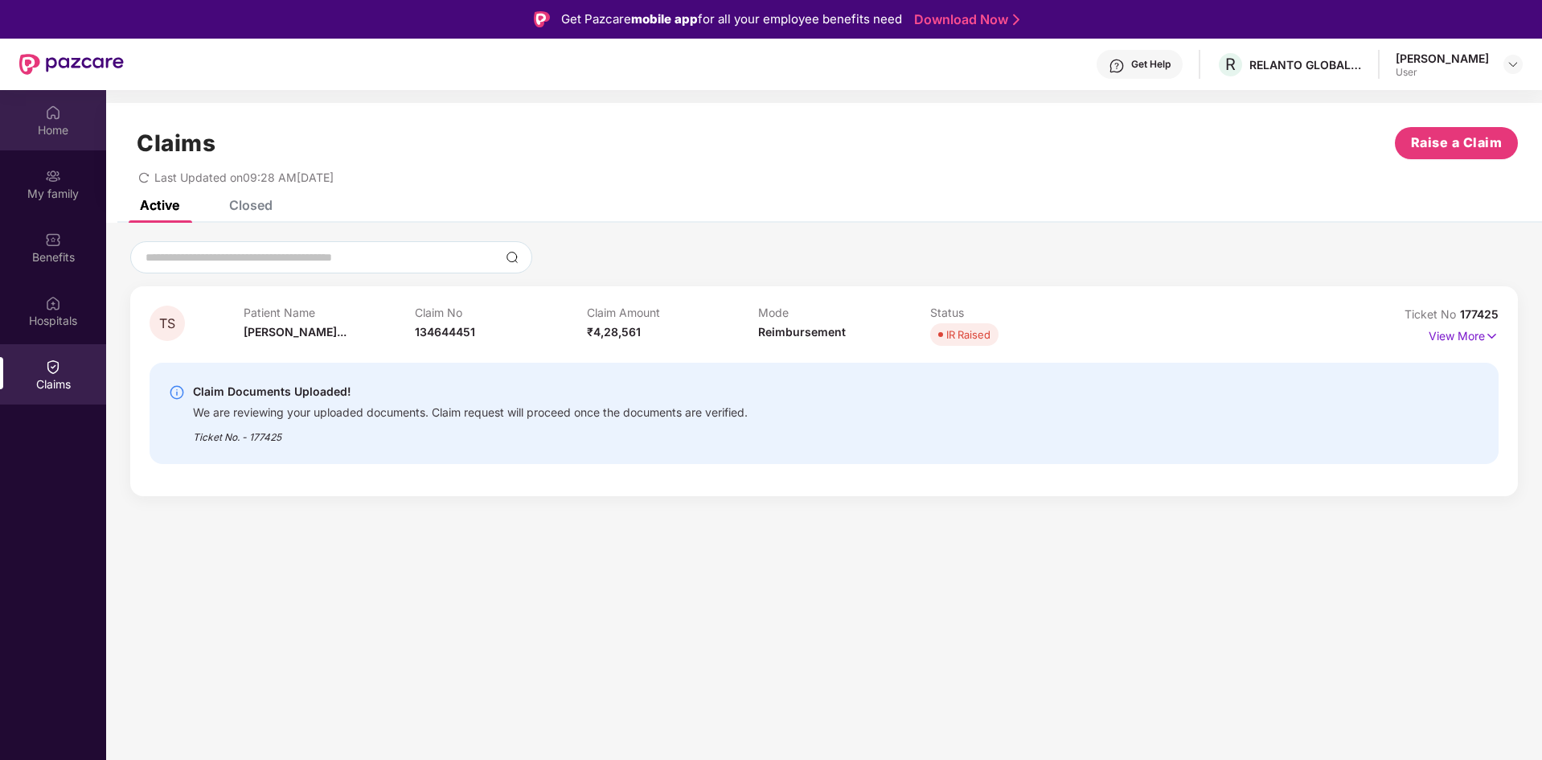
click at [56, 138] on div "Home" at bounding box center [53, 120] width 106 height 60
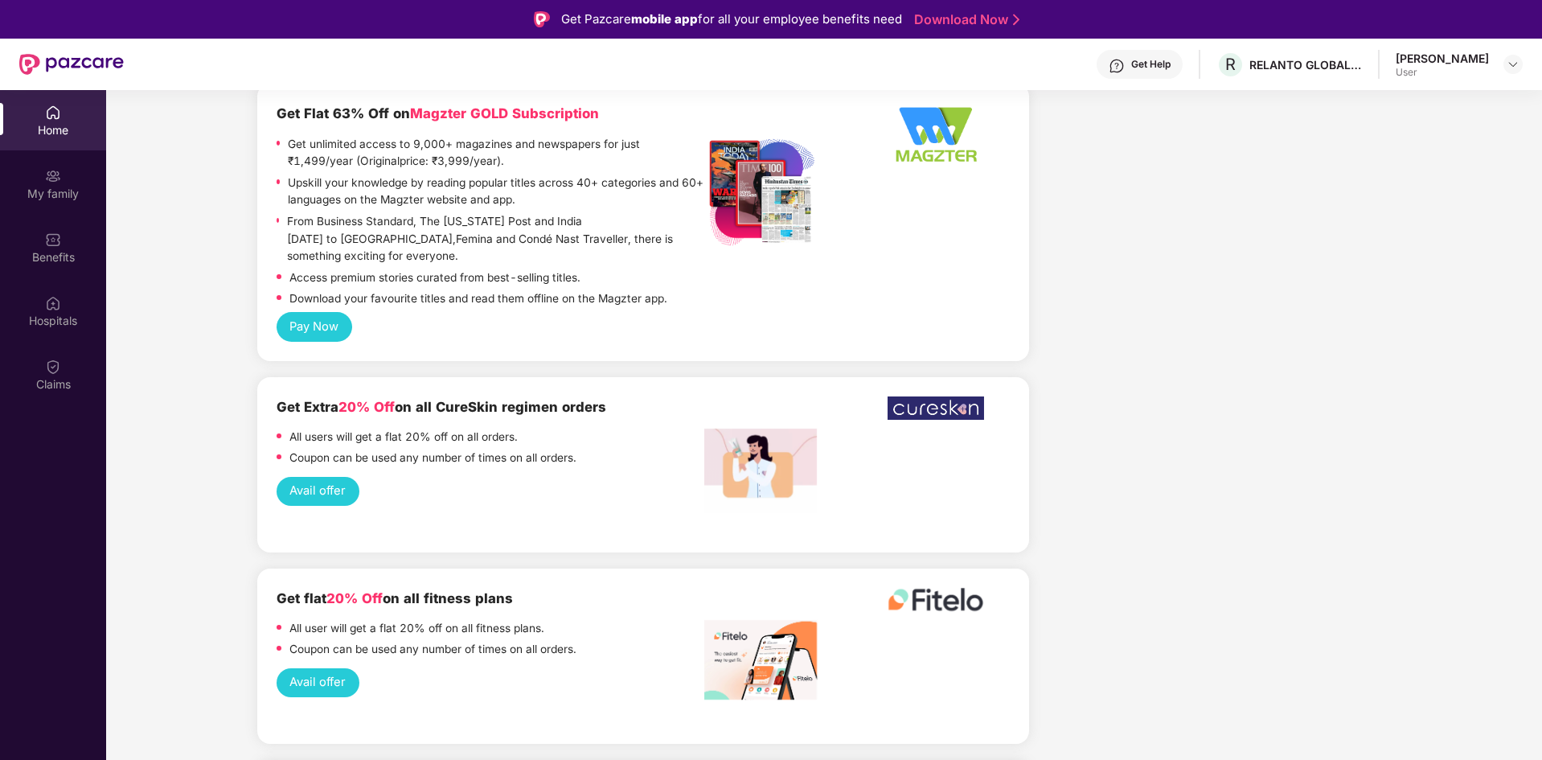
scroll to position [3650, 0]
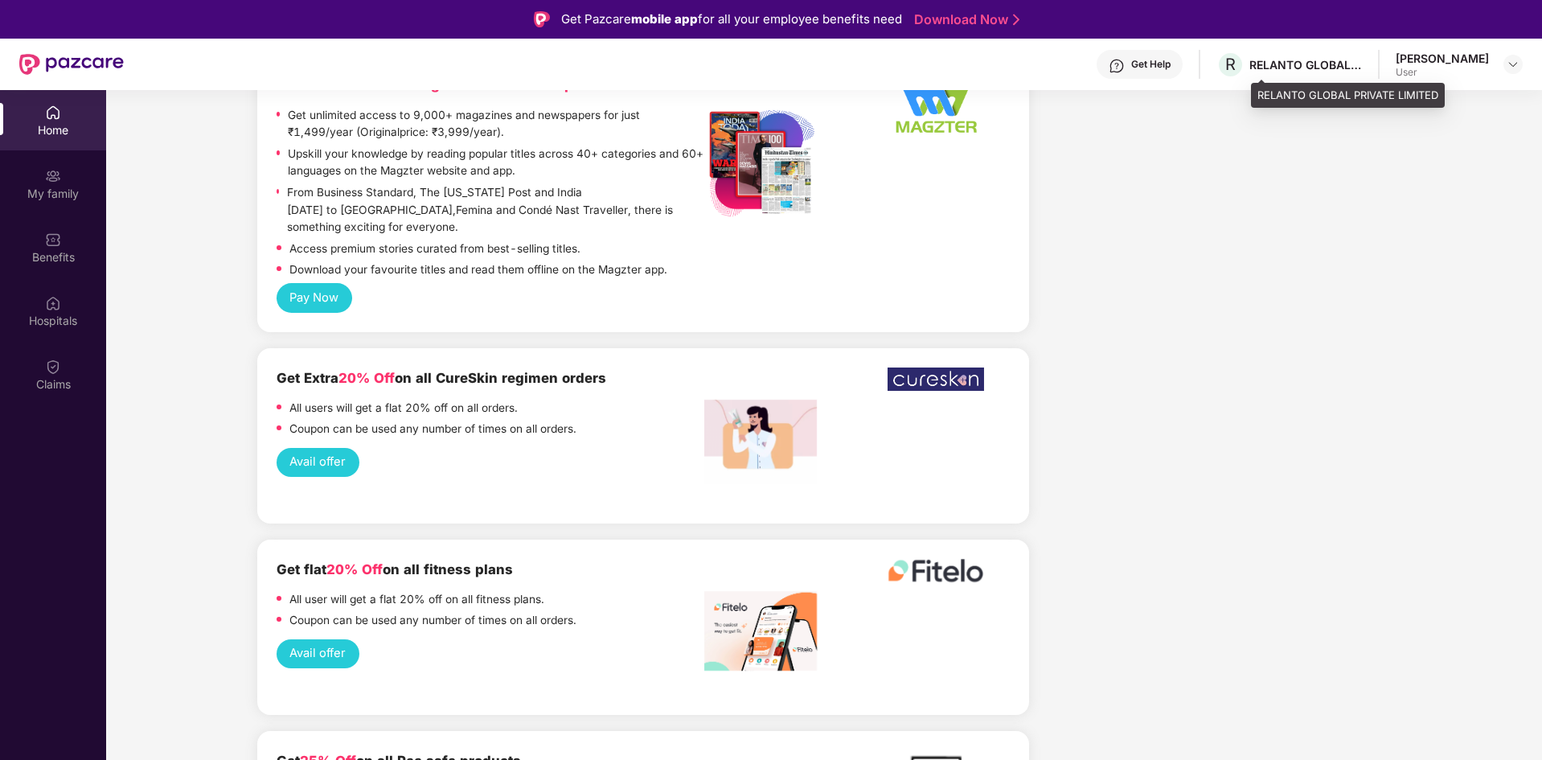
click at [1362, 74] on div "R RELANTO GLOBAL PRIVATE LIMITED" at bounding box center [1288, 65] width 145 height 28
click at [1441, 55] on div "[PERSON_NAME]" at bounding box center [1441, 58] width 93 height 15
click at [1506, 56] on div at bounding box center [1512, 64] width 19 height 19
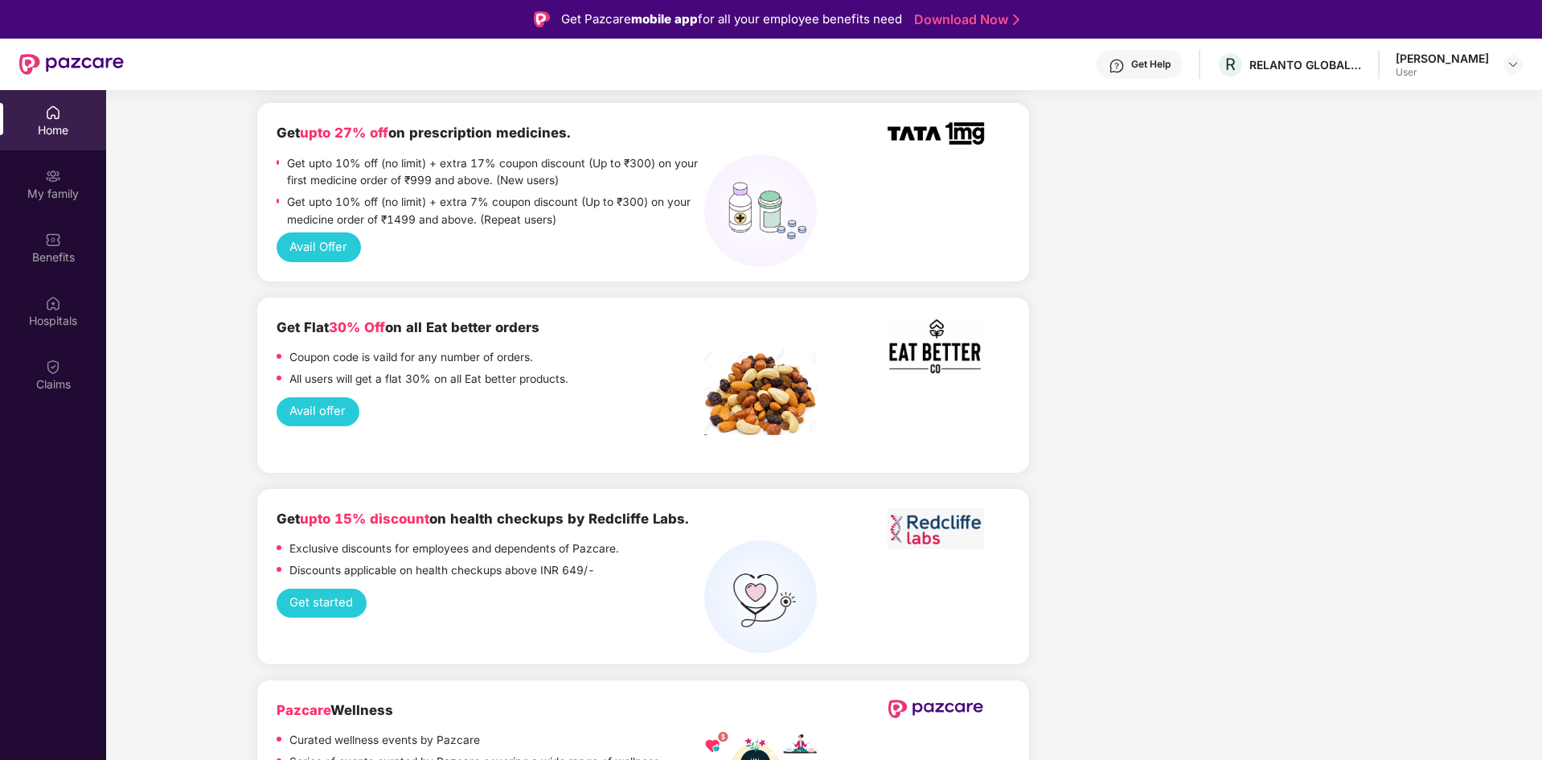
scroll to position [0, 0]
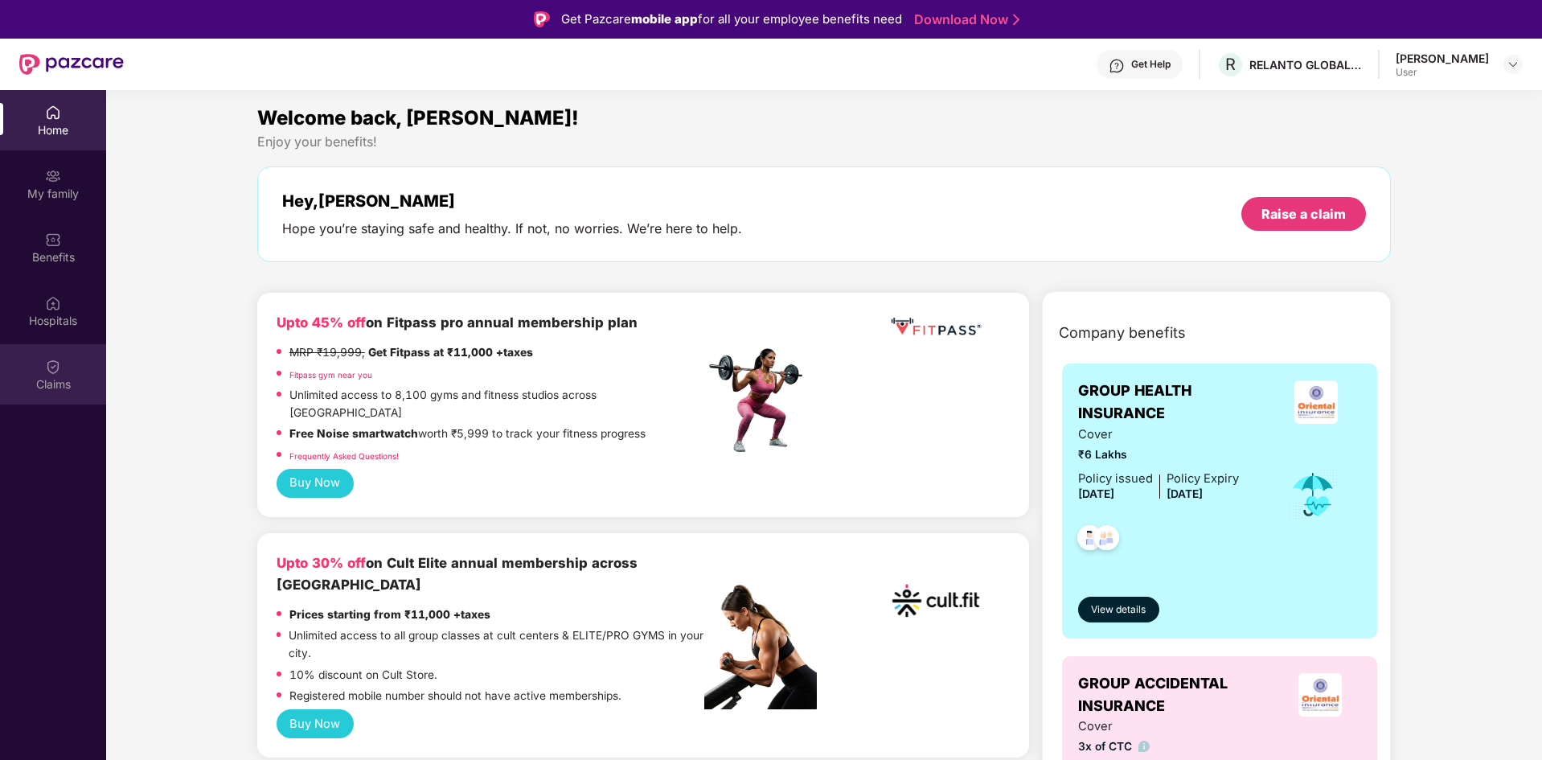
click at [55, 382] on div "Claims" at bounding box center [53, 384] width 106 height 16
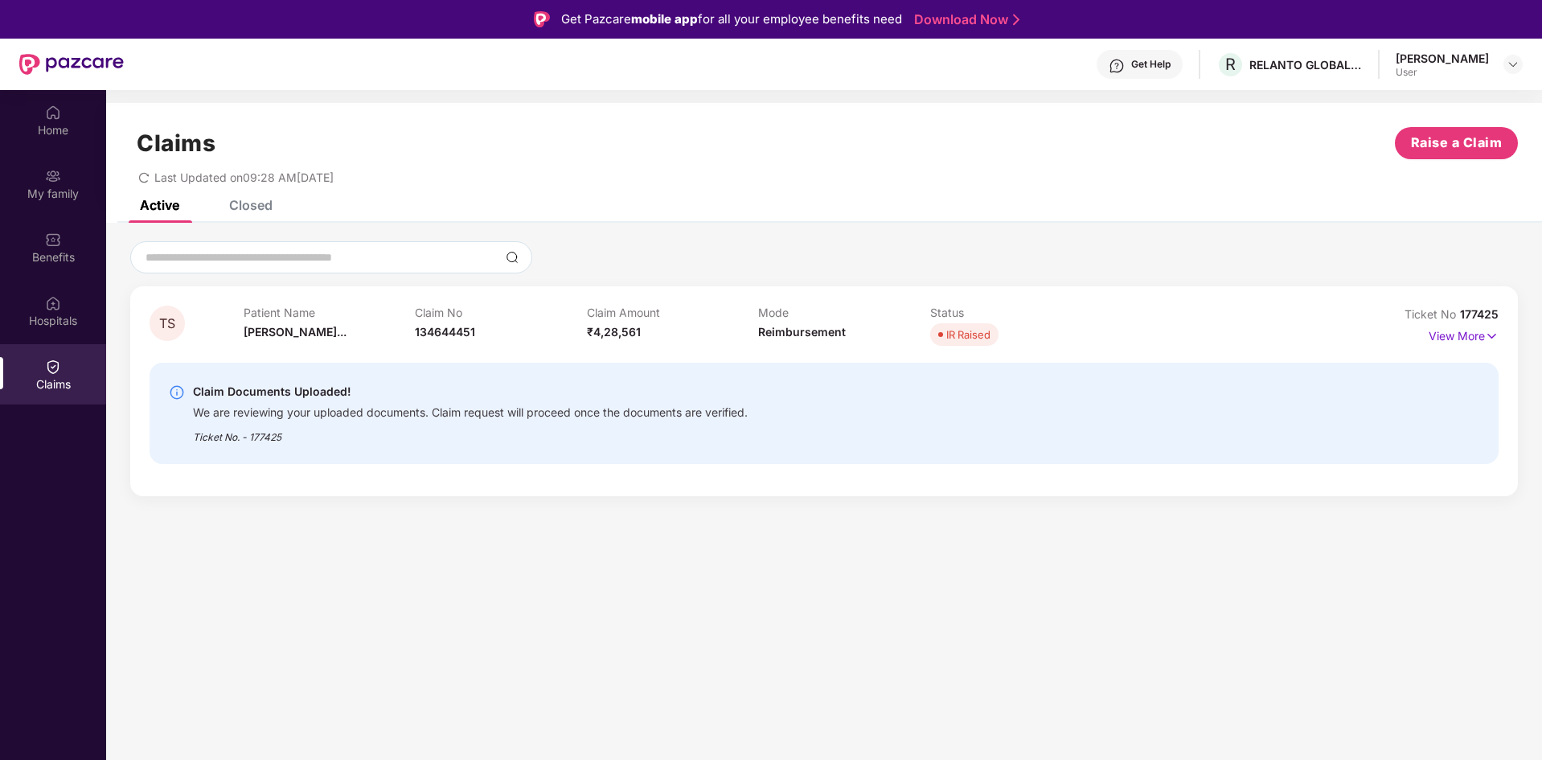
click at [277, 203] on div "Active Closed" at bounding box center [824, 211] width 1436 height 23
click at [277, 207] on div "Active Closed" at bounding box center [824, 211] width 1436 height 23
click at [268, 207] on div "Closed" at bounding box center [250, 205] width 43 height 16
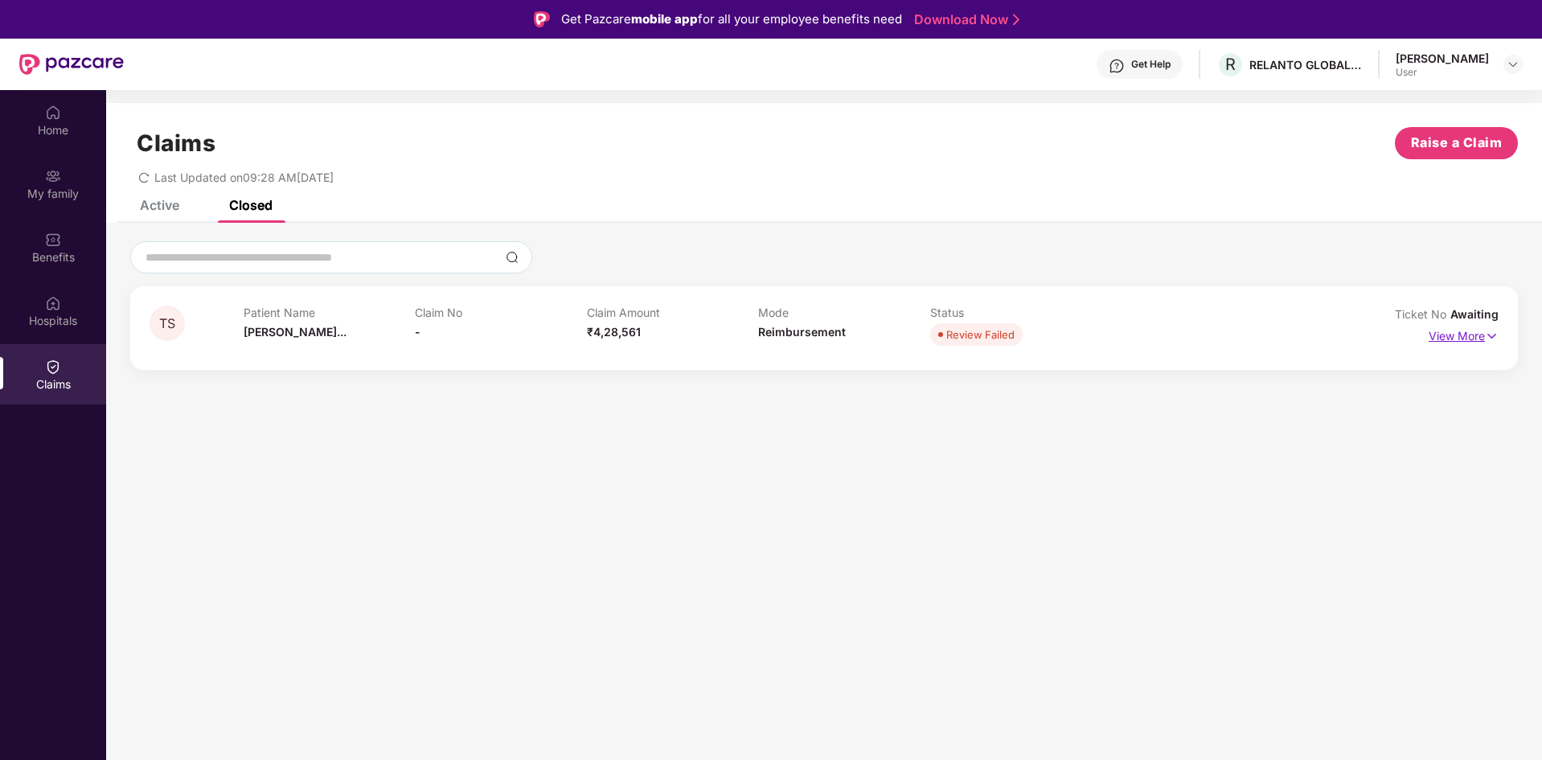
click at [1485, 330] on img at bounding box center [1492, 336] width 14 height 18
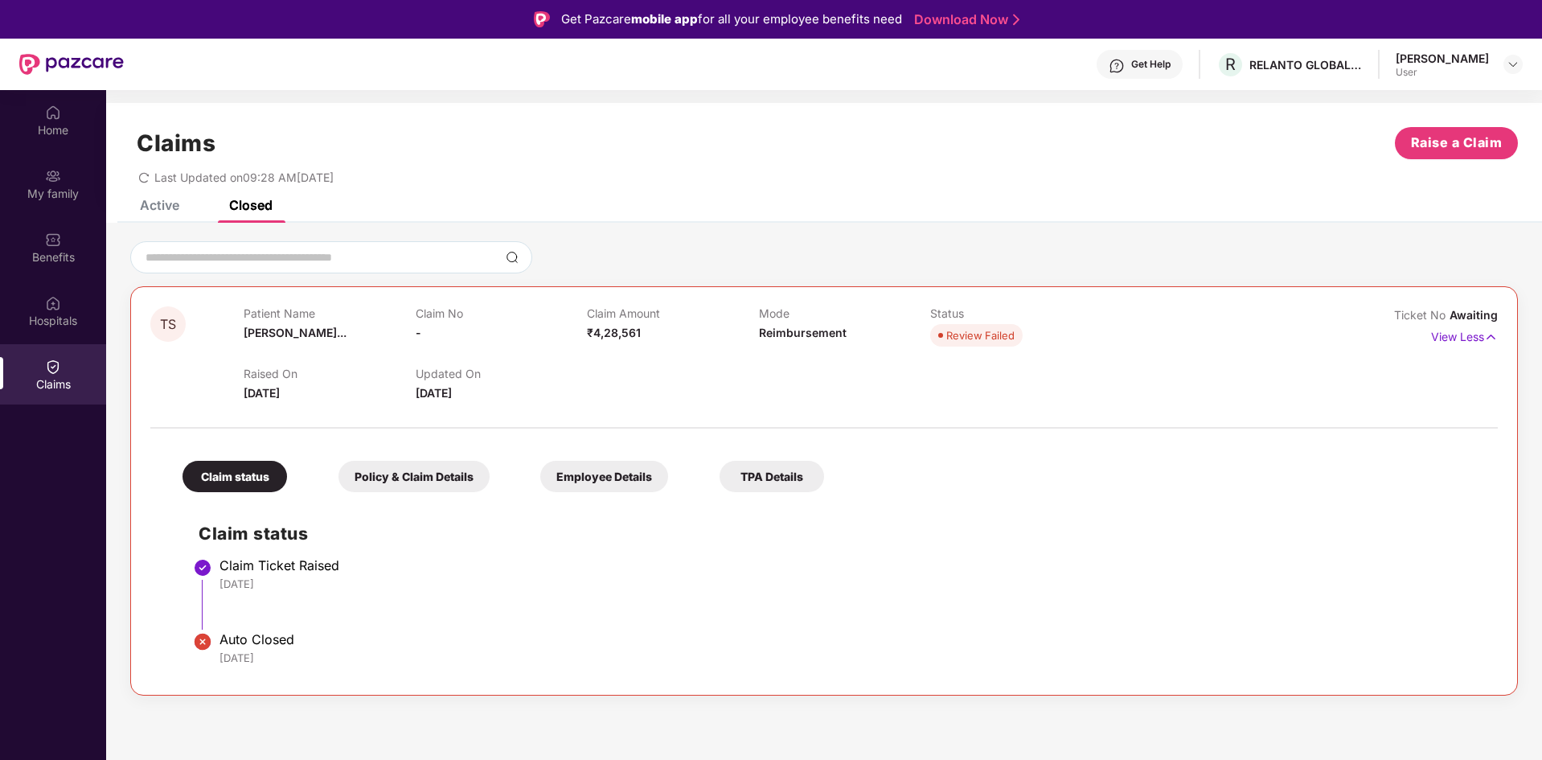
click at [263, 479] on div "Claim status" at bounding box center [234, 476] width 105 height 31
click at [183, 211] on div "Active Closed" at bounding box center [194, 204] width 157 height 35
click at [182, 211] on div "Active Closed" at bounding box center [194, 204] width 157 height 35
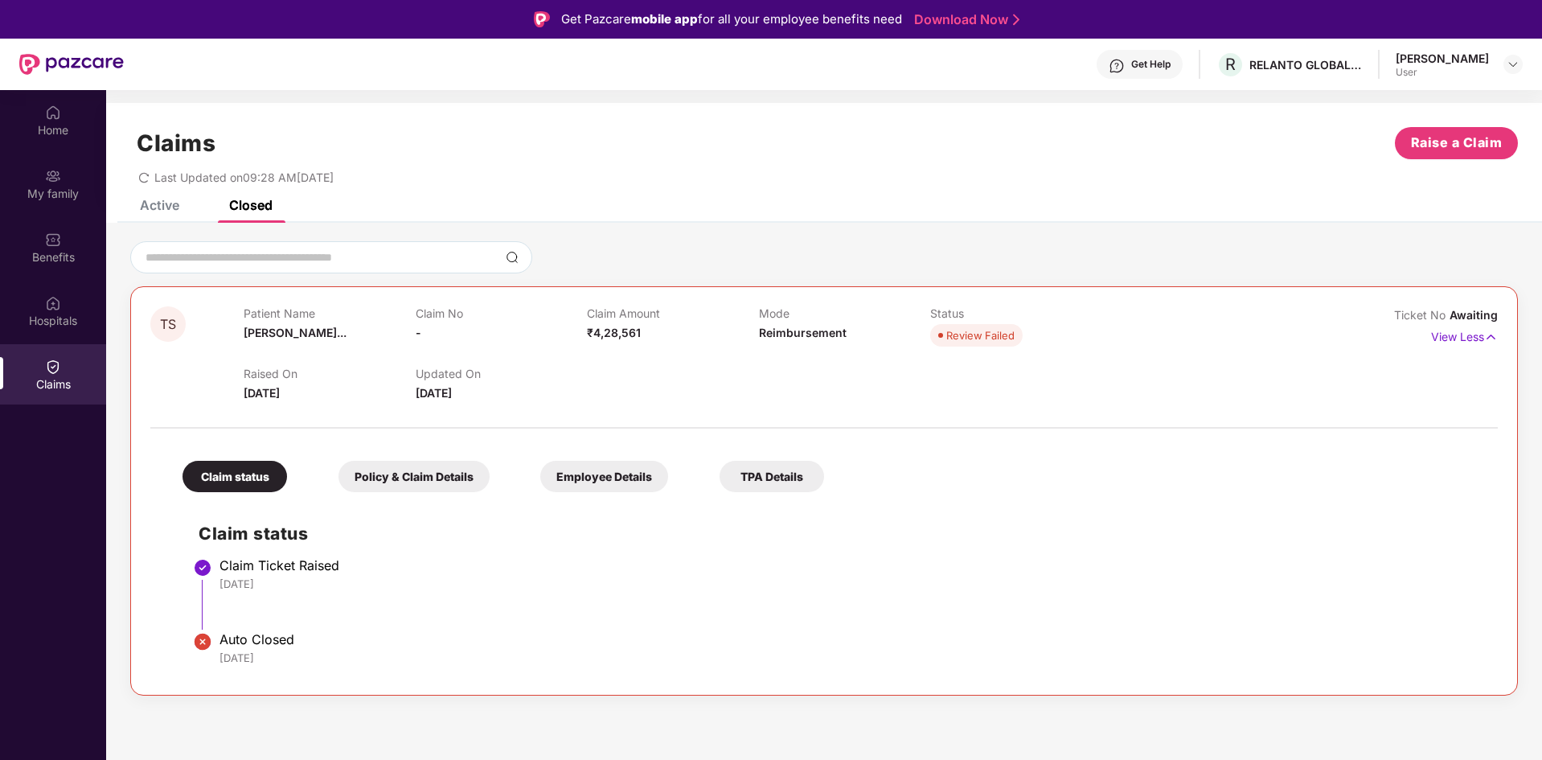
click at [177, 210] on div "Active" at bounding box center [159, 205] width 39 height 16
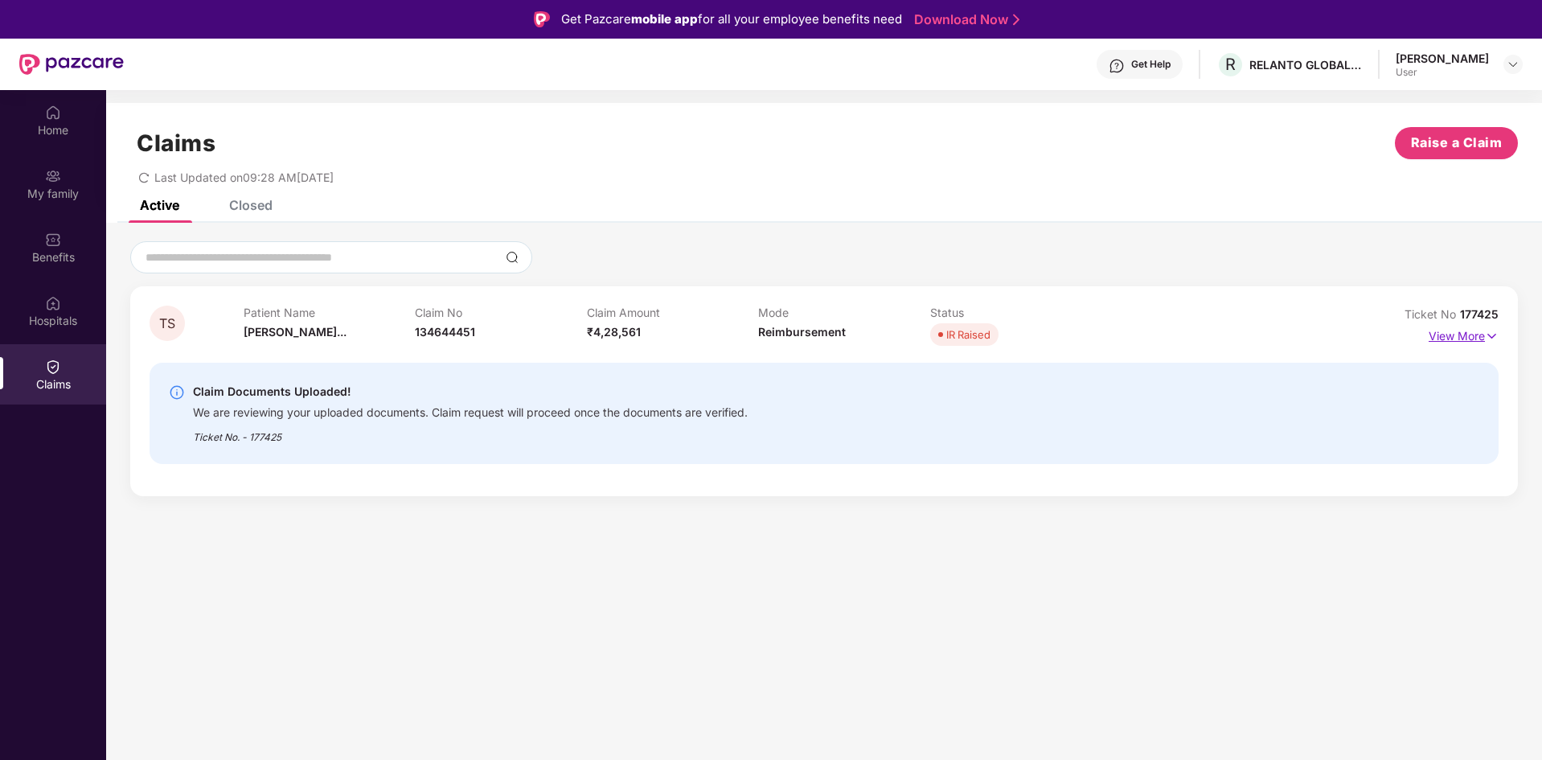
click at [1452, 326] on p "View More" at bounding box center [1463, 334] width 70 height 22
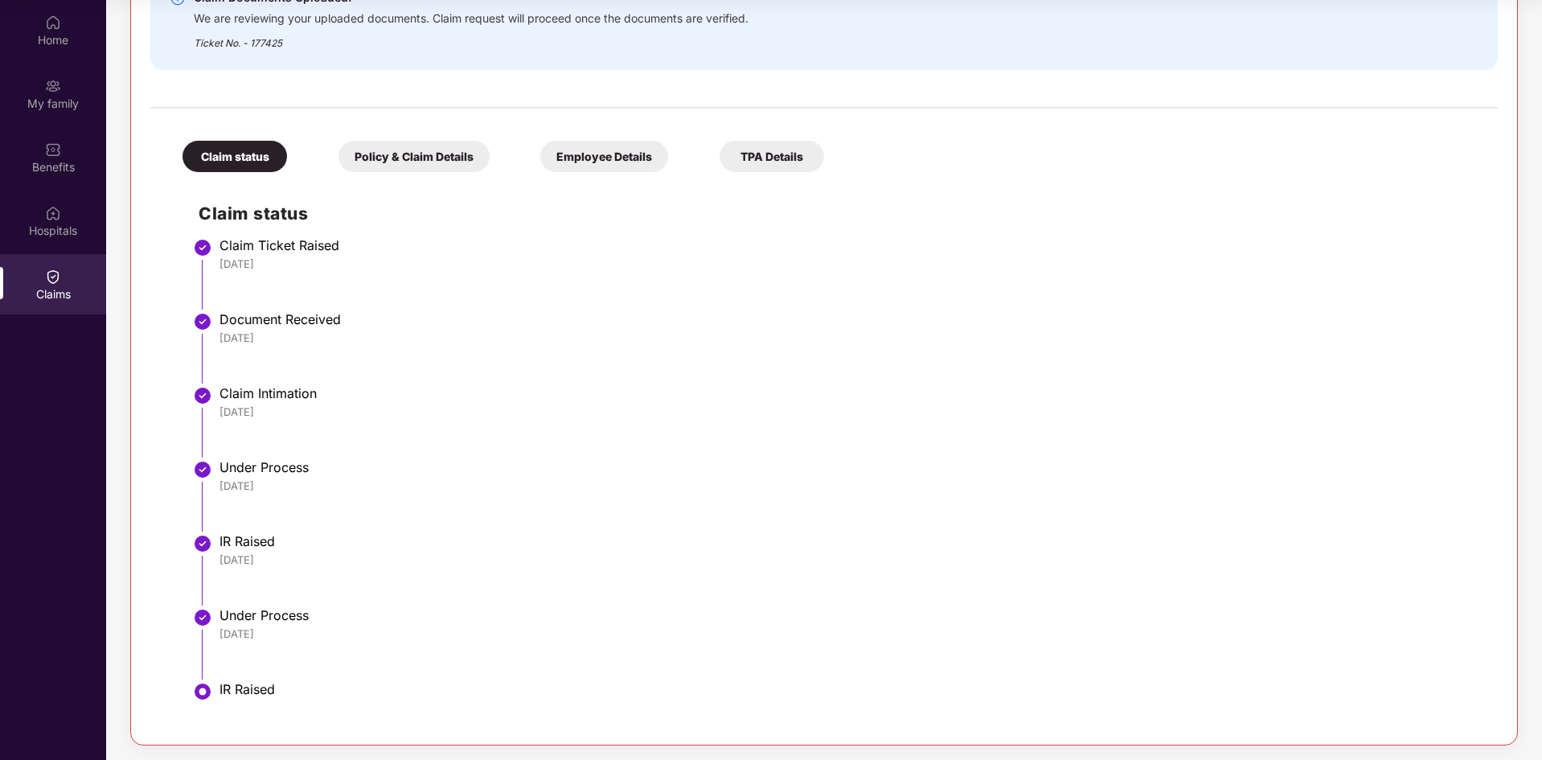
scroll to position [358, 0]
click at [449, 164] on div "Policy & Claim Details" at bounding box center [413, 154] width 151 height 31
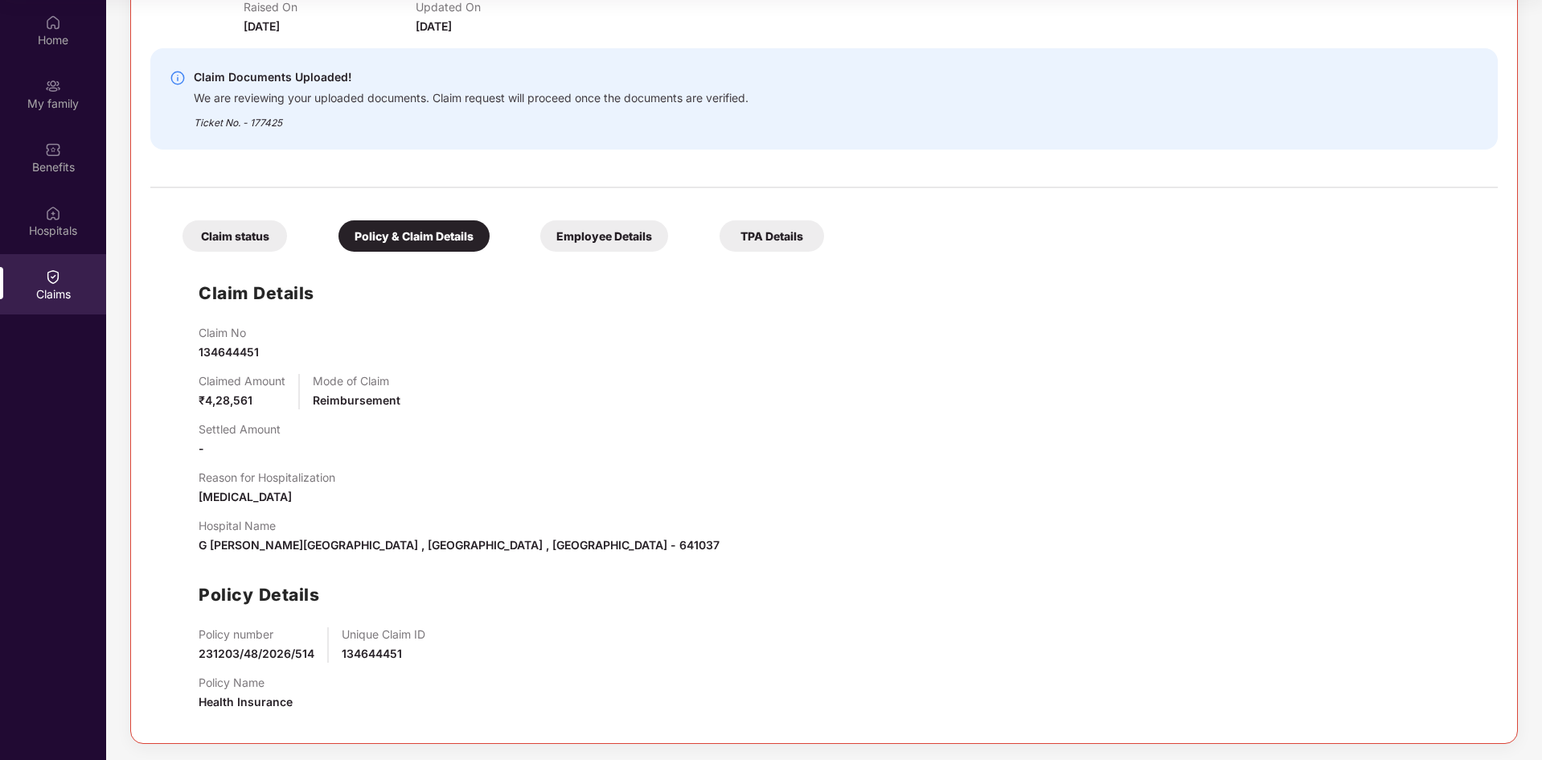
scroll to position [277, 0]
click at [610, 239] on div "Employee Details" at bounding box center [604, 235] width 128 height 31
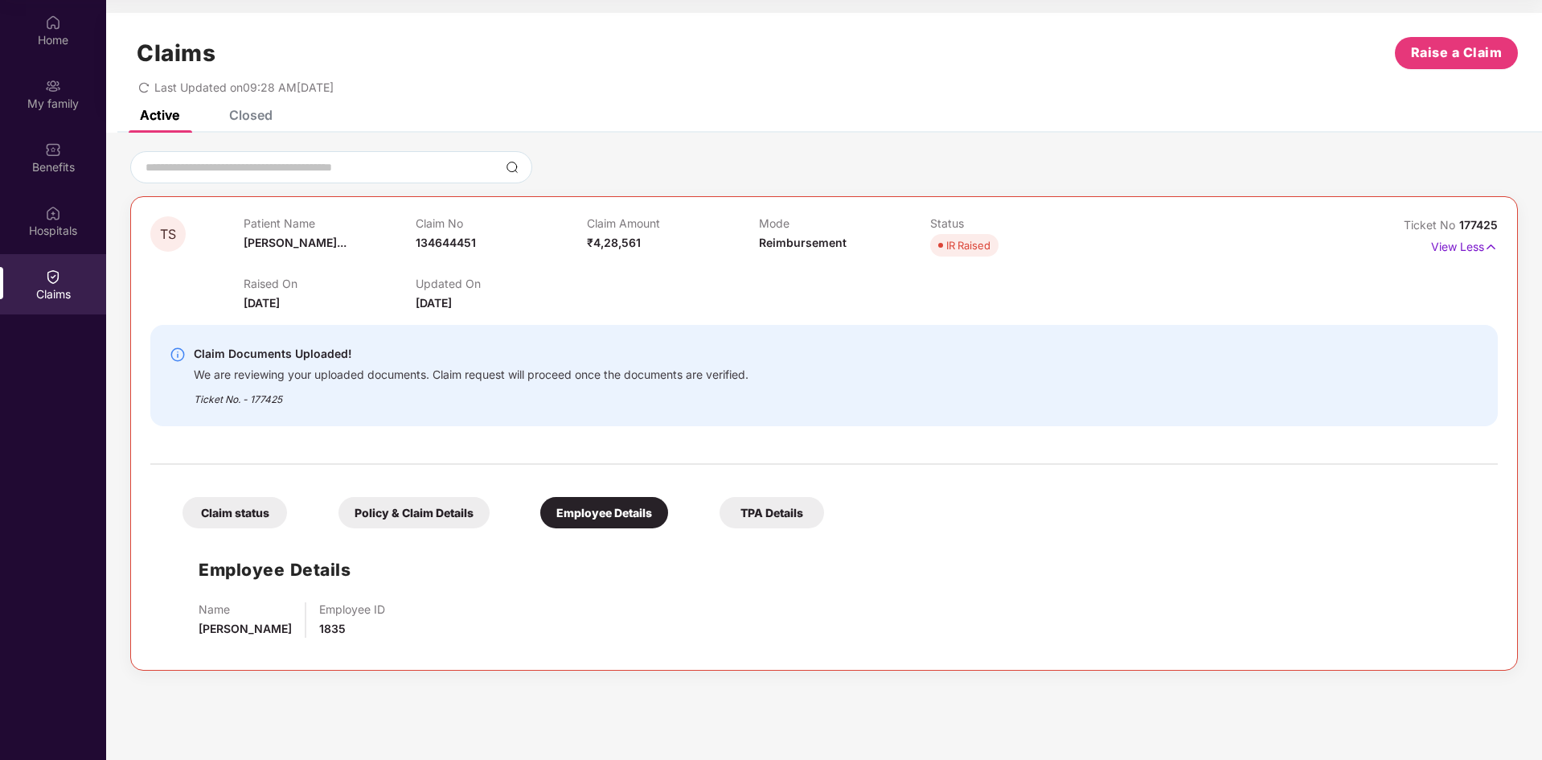
scroll to position [0, 0]
click at [753, 502] on div "TPA Details" at bounding box center [771, 512] width 105 height 31
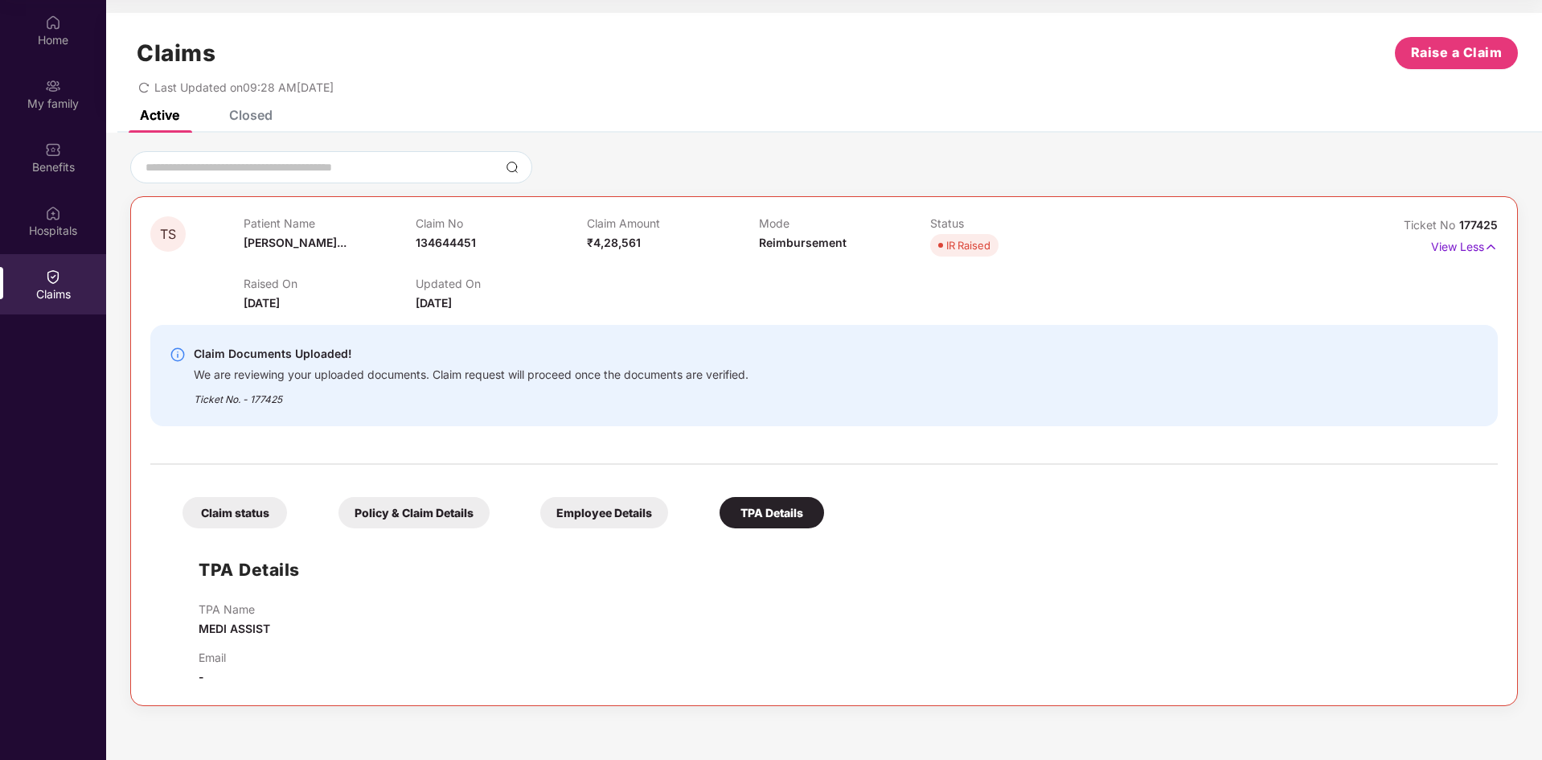
click at [656, 513] on div "Employee Details" at bounding box center [604, 512] width 128 height 31
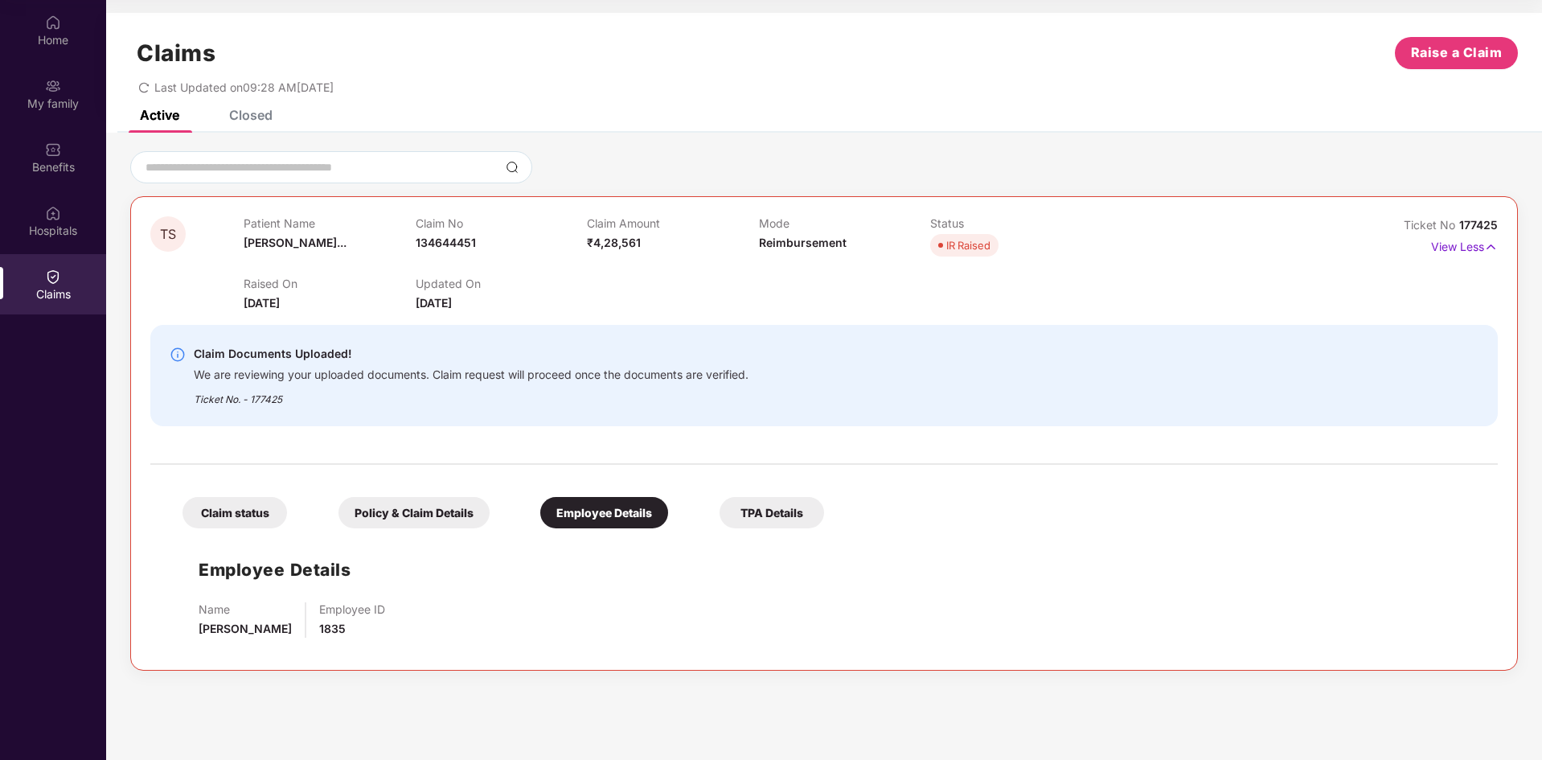
click at [456, 504] on div "Policy & Claim Details" at bounding box center [413, 512] width 151 height 31
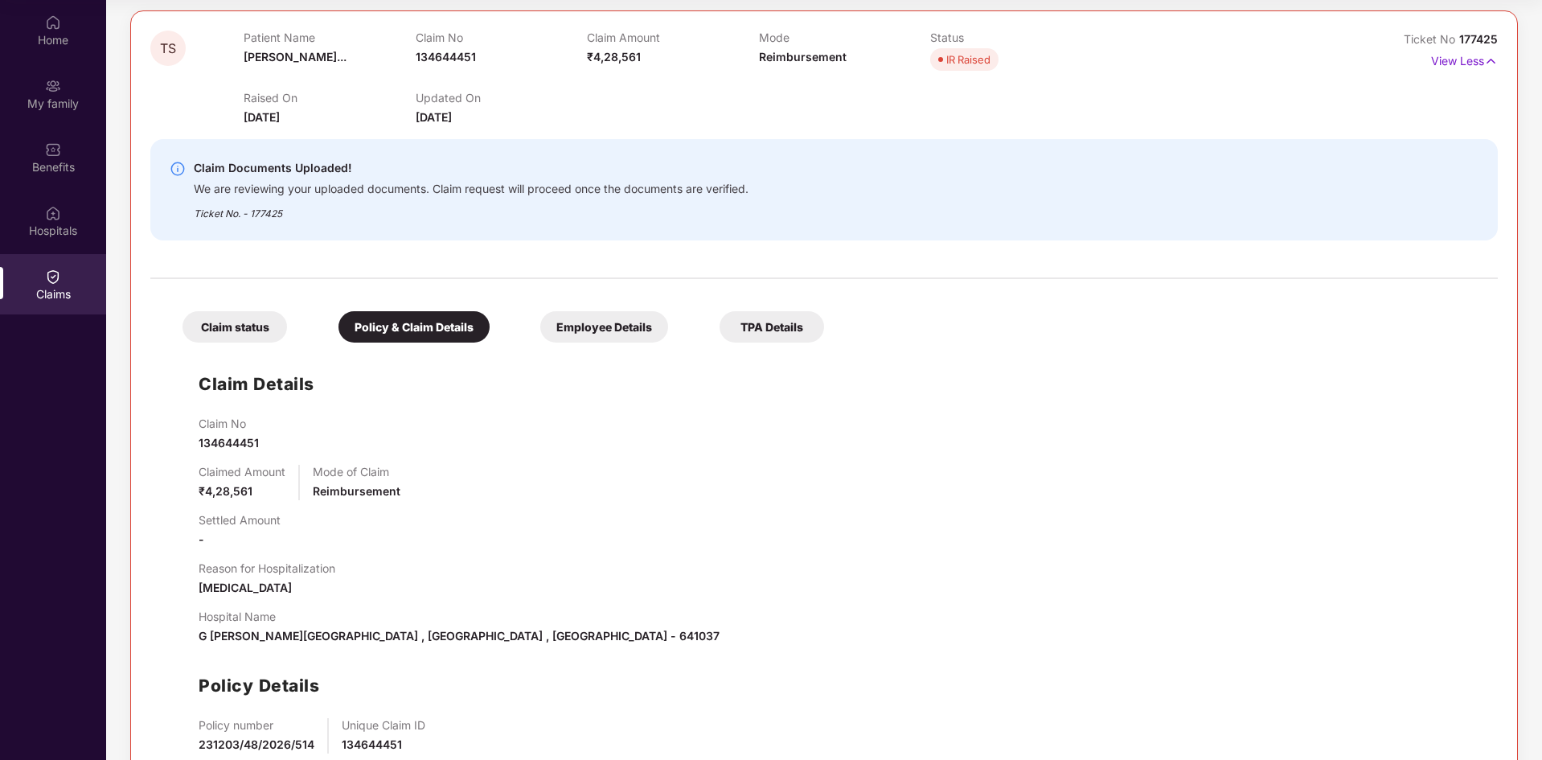
scroll to position [277, 0]
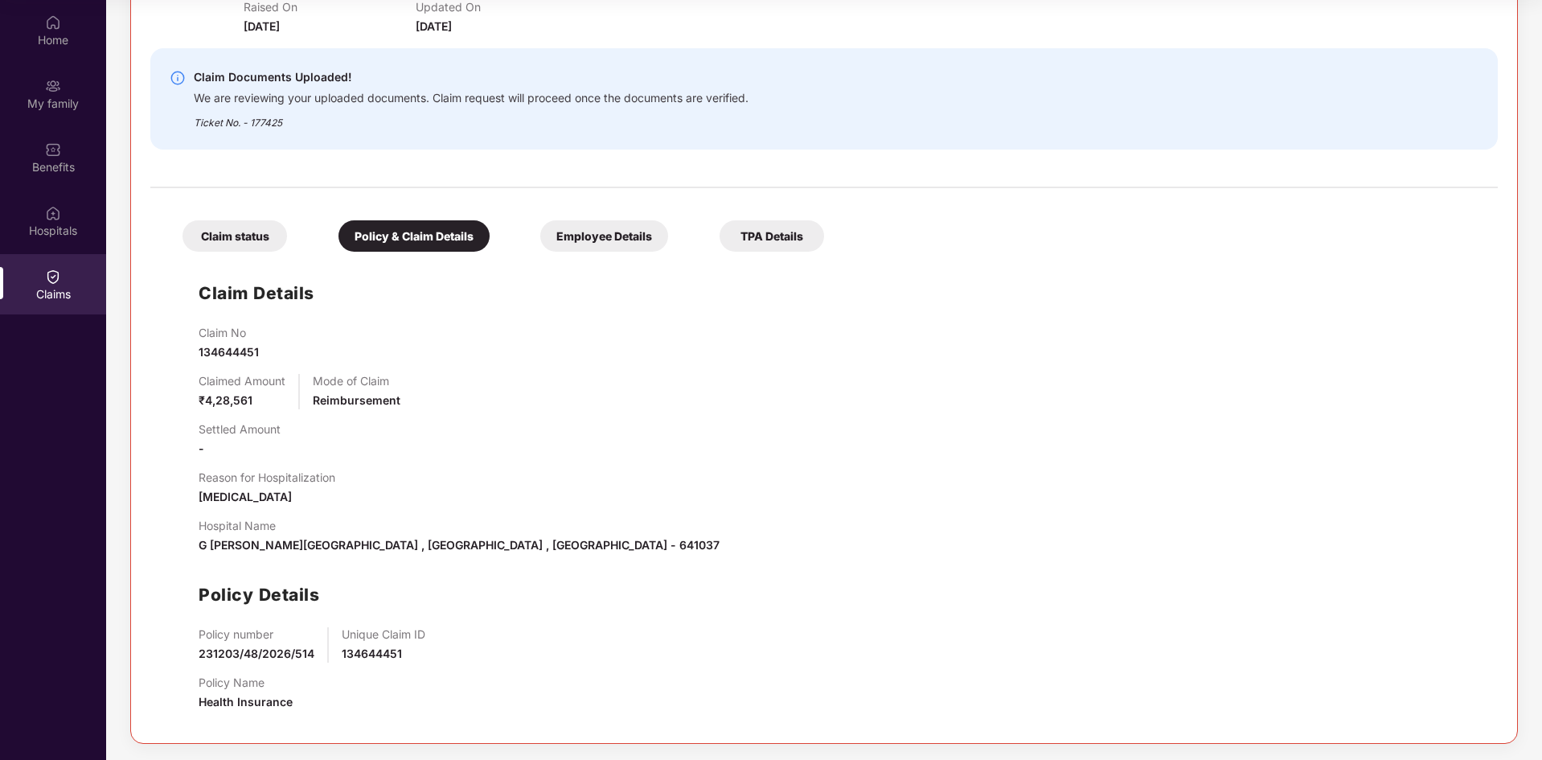
click at [588, 240] on div "Employee Details" at bounding box center [604, 235] width 128 height 31
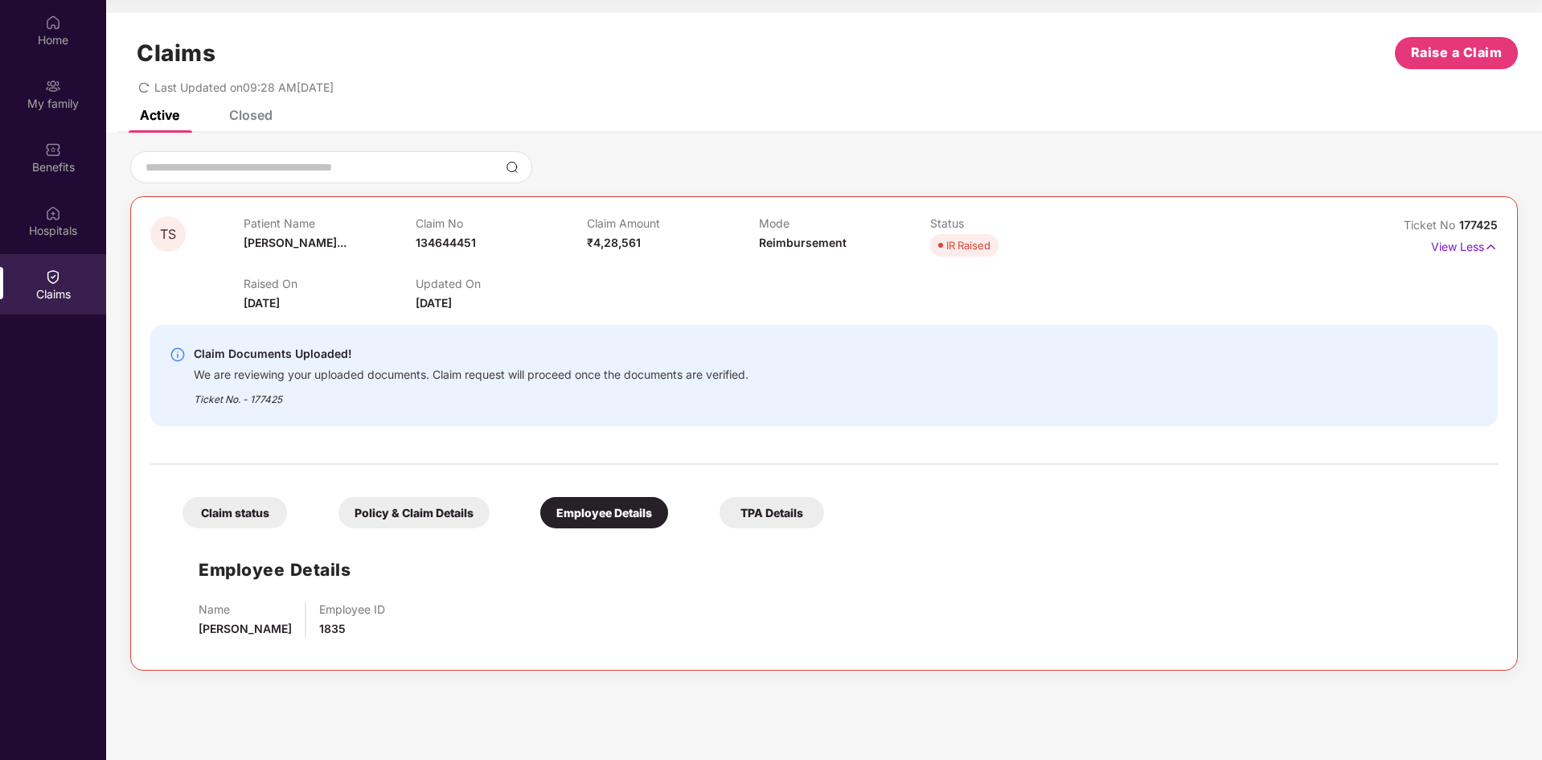
scroll to position [0, 0]
click at [784, 525] on div "TPA Details" at bounding box center [771, 512] width 105 height 31
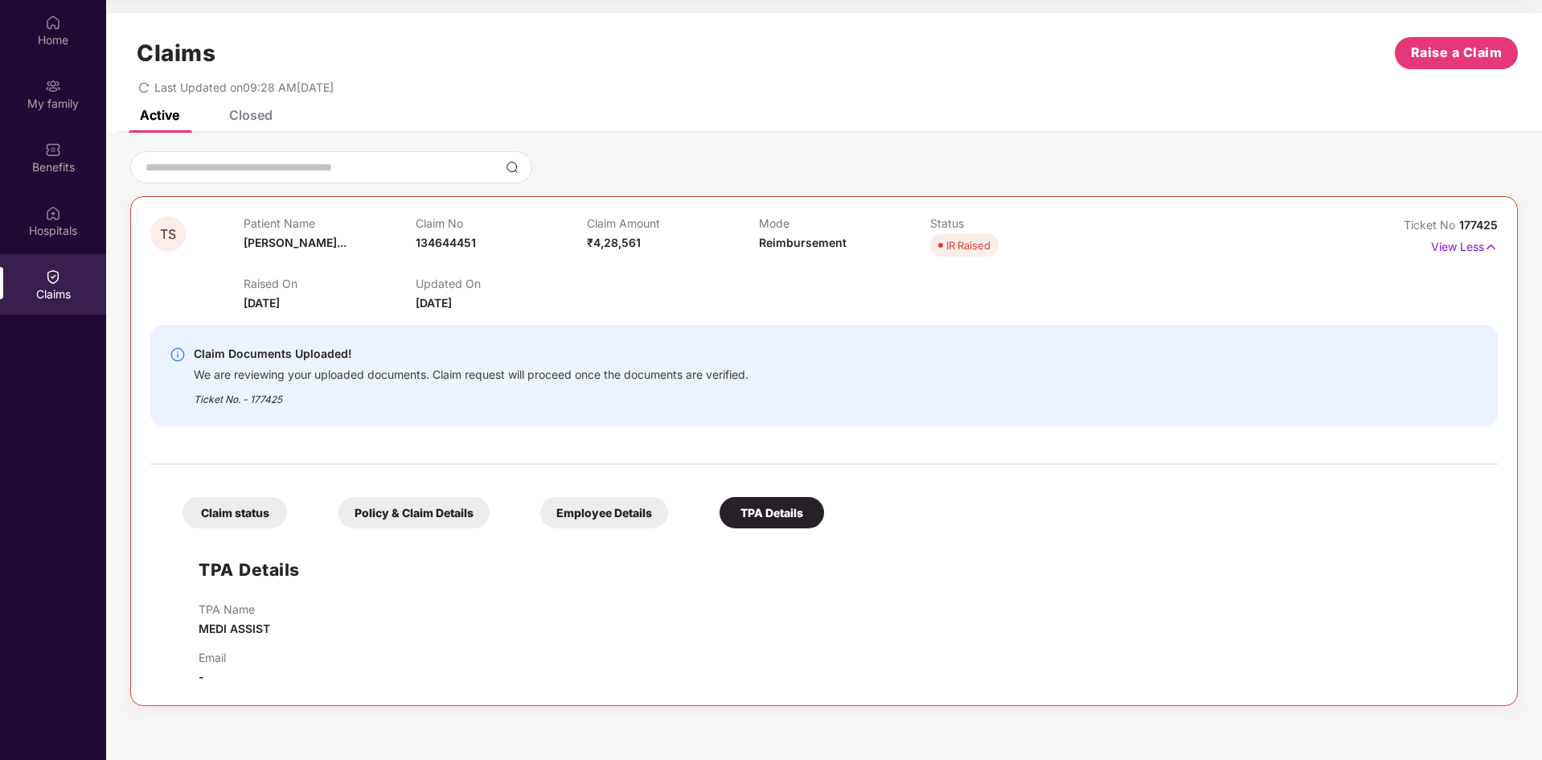
click at [657, 514] on div "Employee Details" at bounding box center [604, 512] width 128 height 31
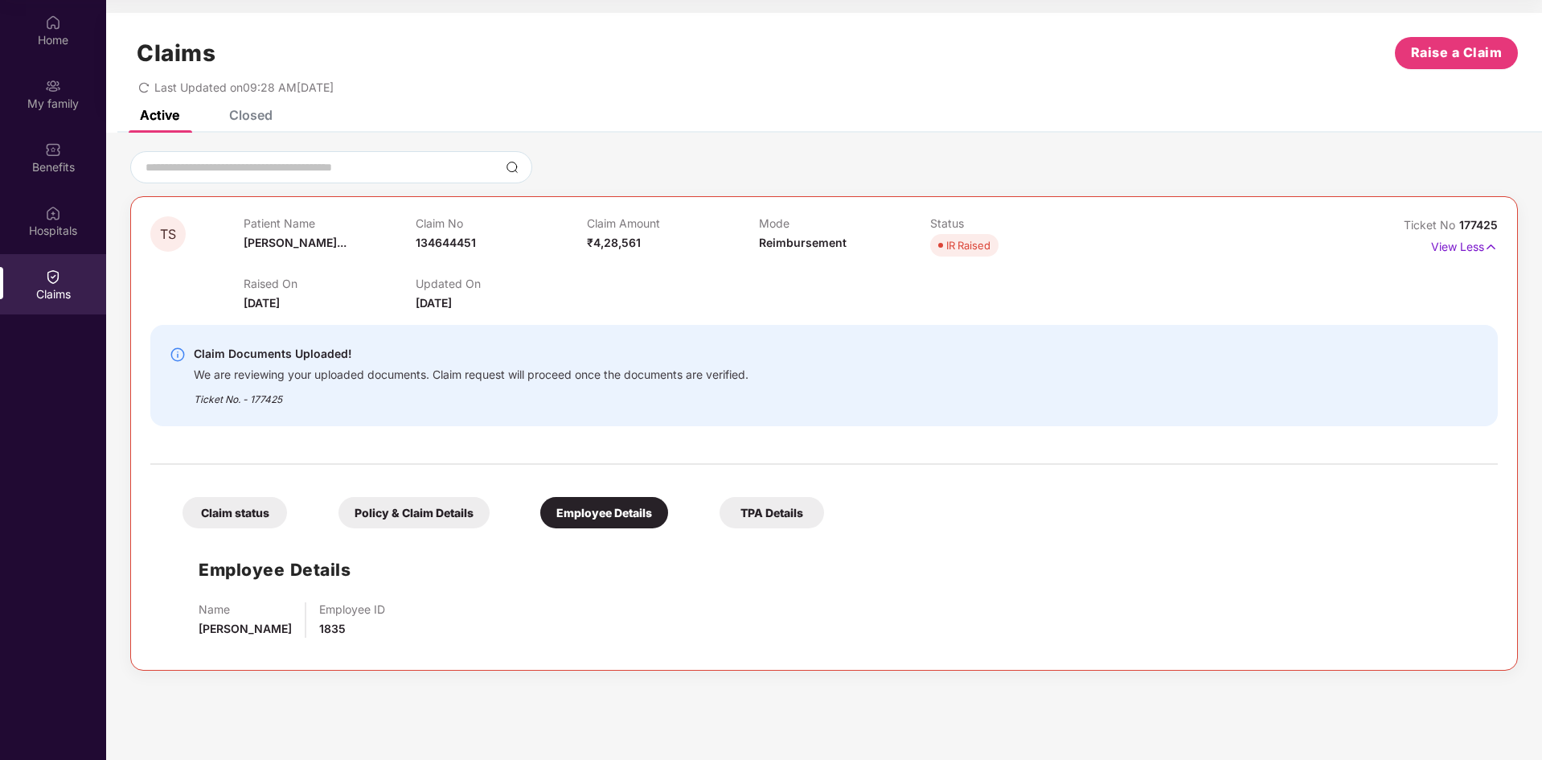
click at [409, 517] on div "Policy & Claim Details" at bounding box center [413, 512] width 151 height 31
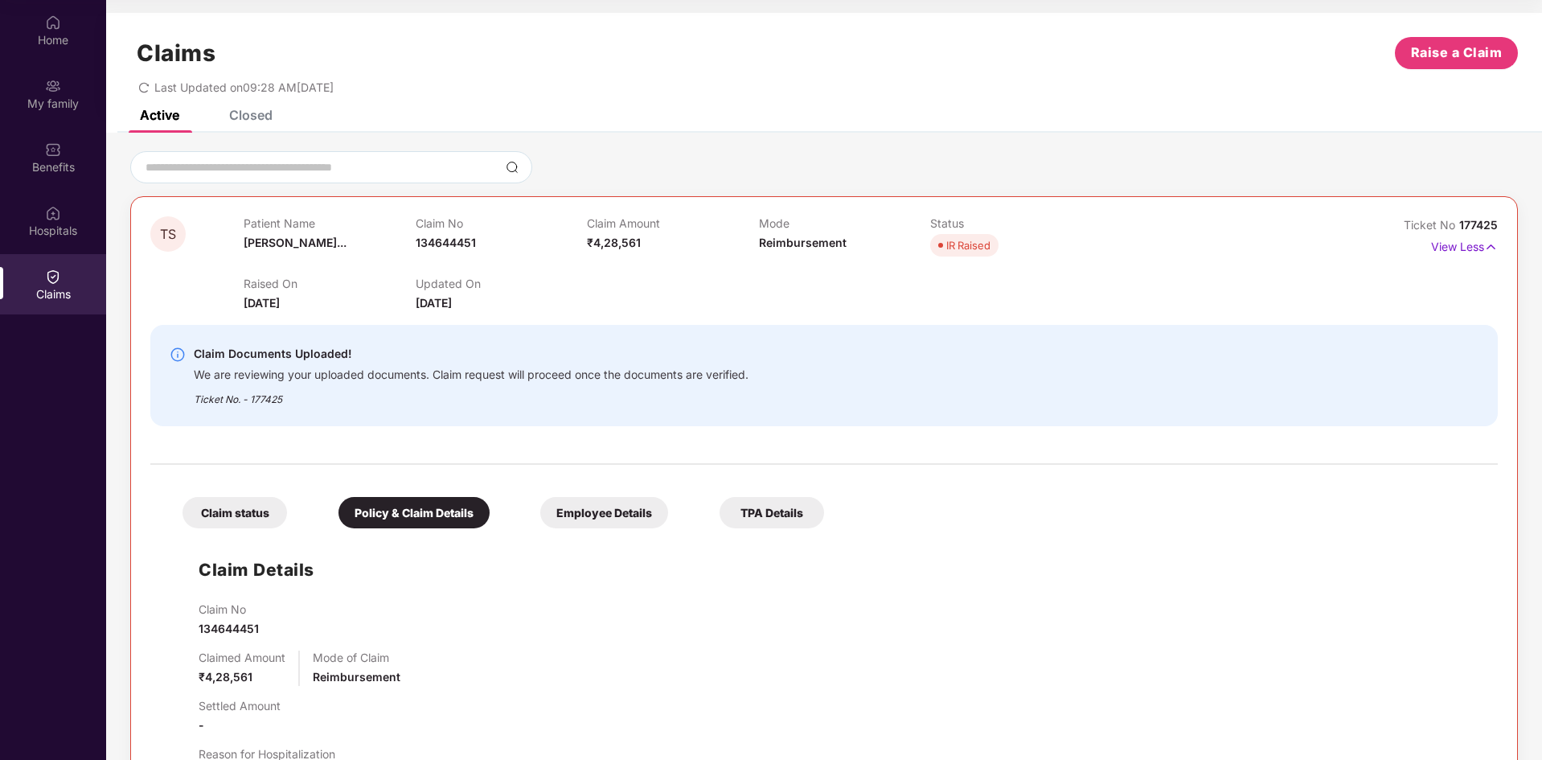
click at [270, 518] on div "Claim status" at bounding box center [234, 512] width 105 height 31
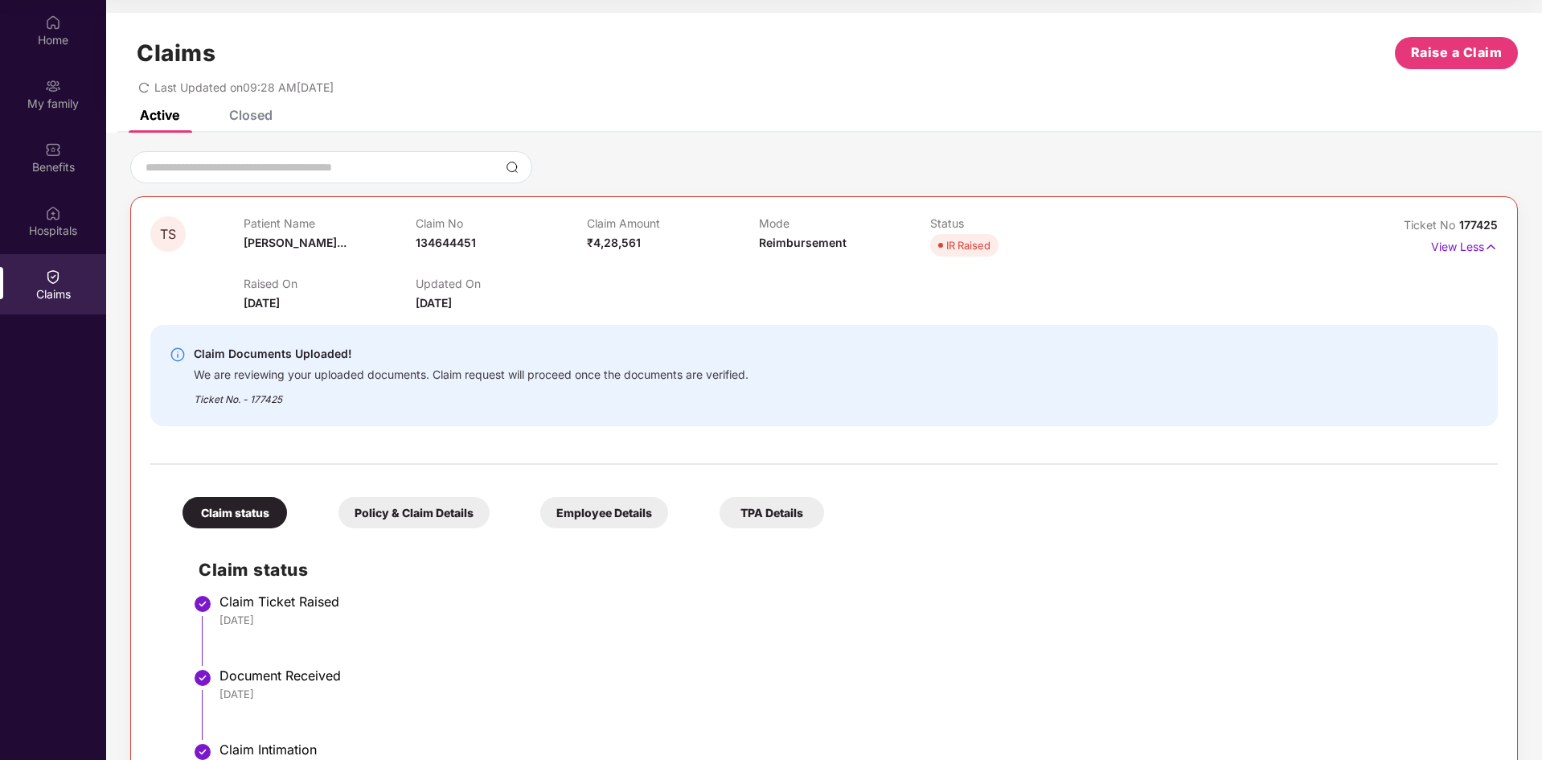
click at [372, 520] on div "Policy & Claim Details" at bounding box center [413, 512] width 151 height 31
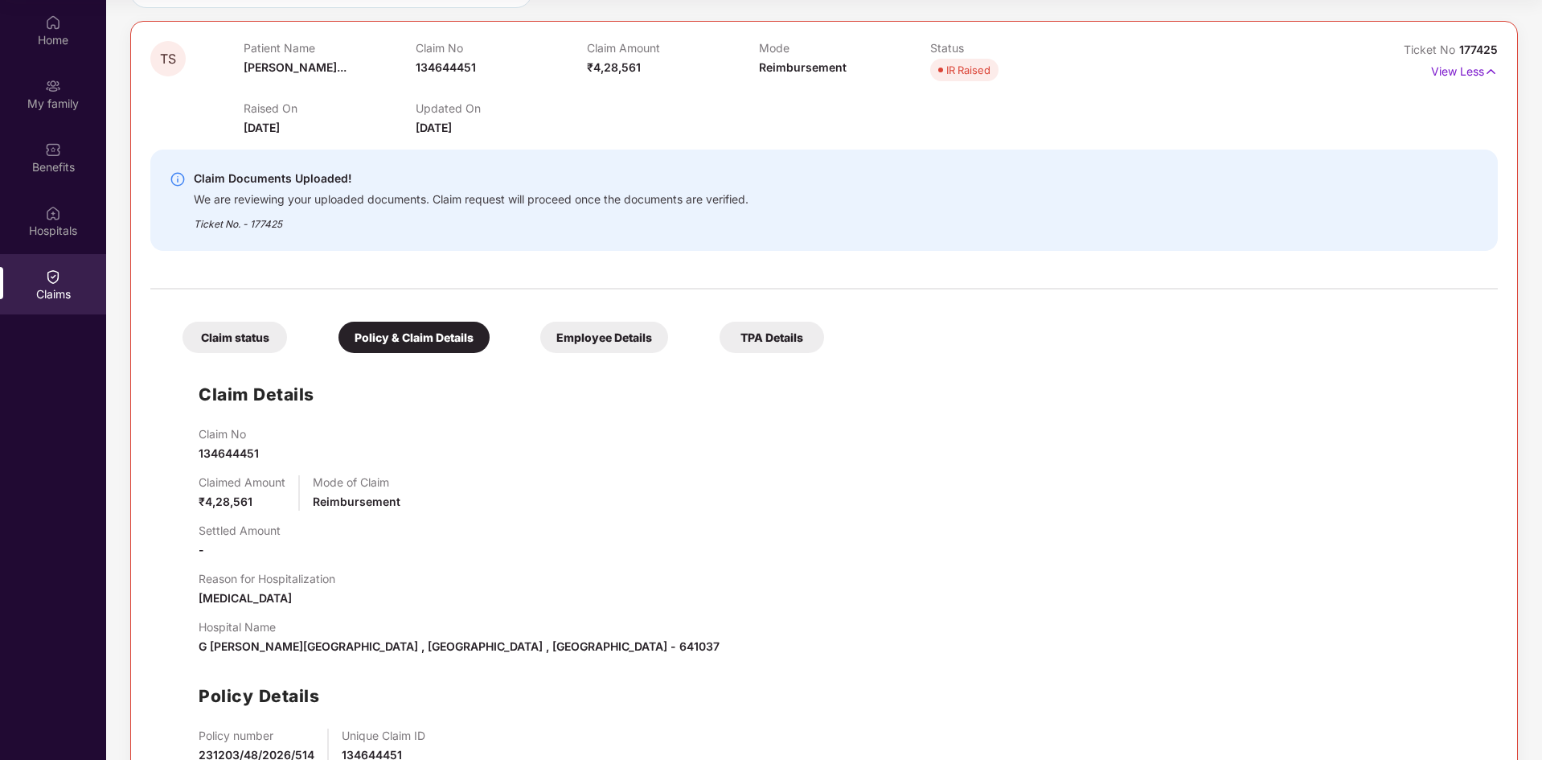
scroll to position [277, 0]
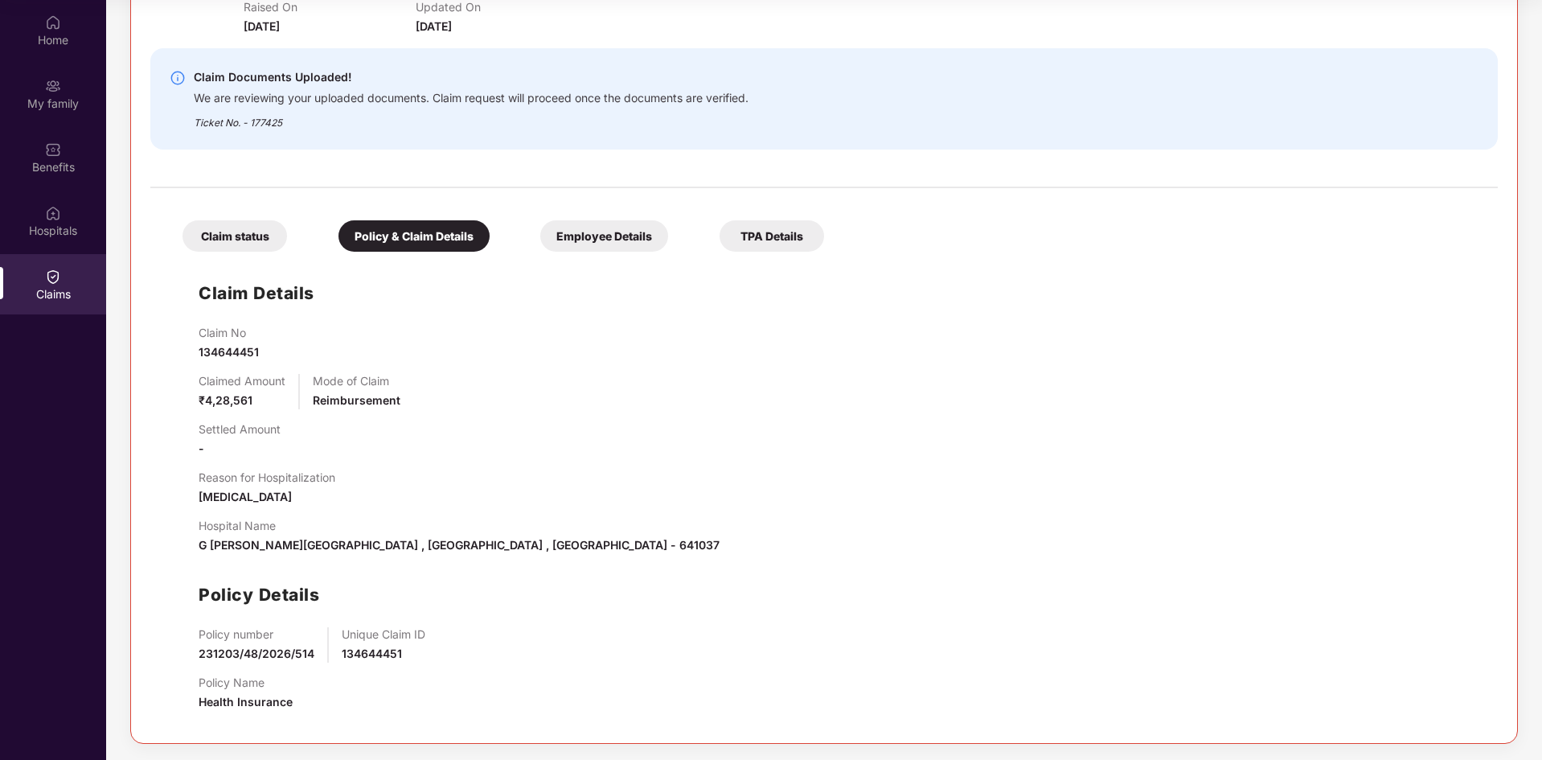
click at [260, 241] on div "Claim status" at bounding box center [234, 235] width 105 height 31
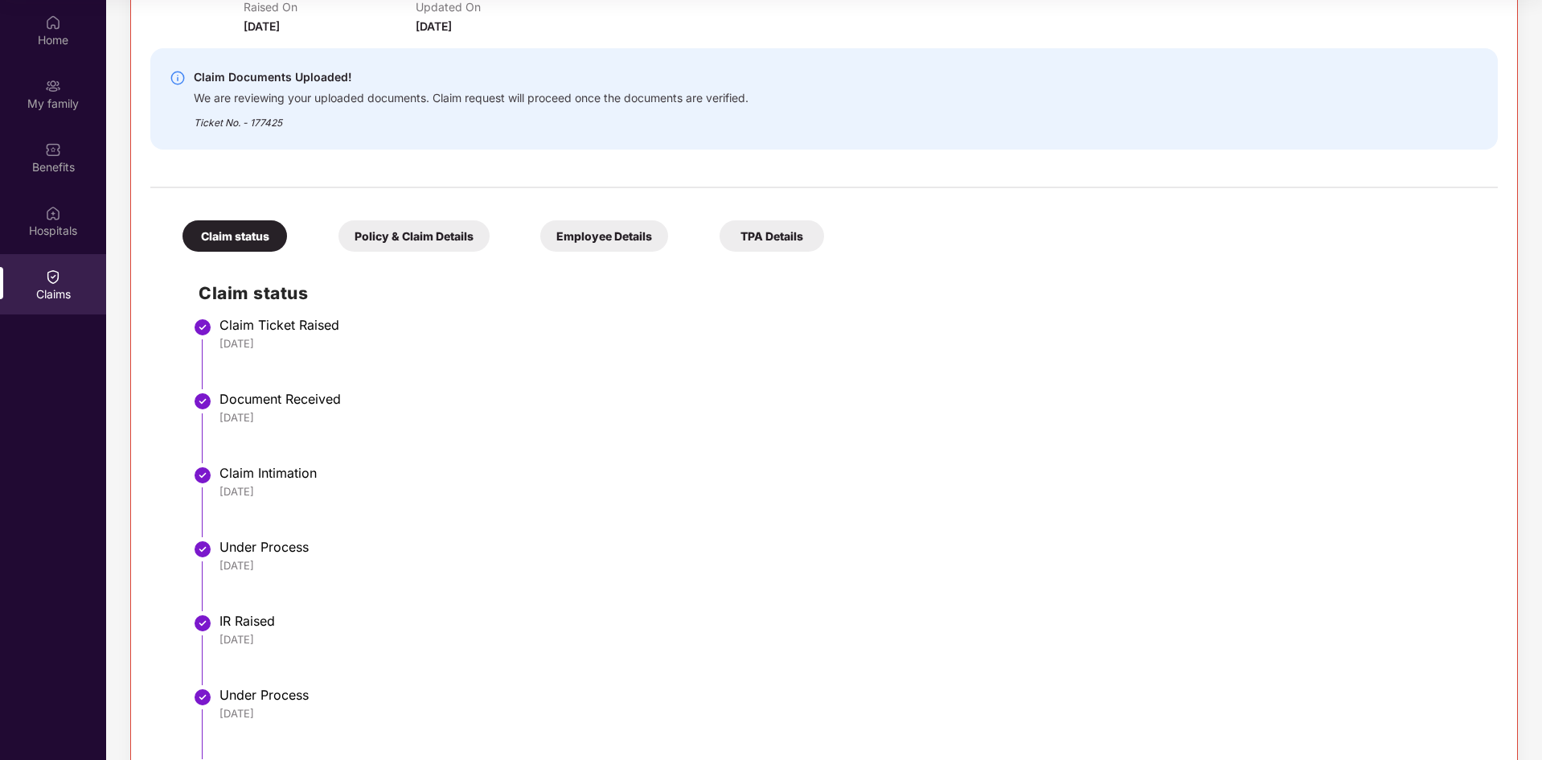
scroll to position [358, 0]
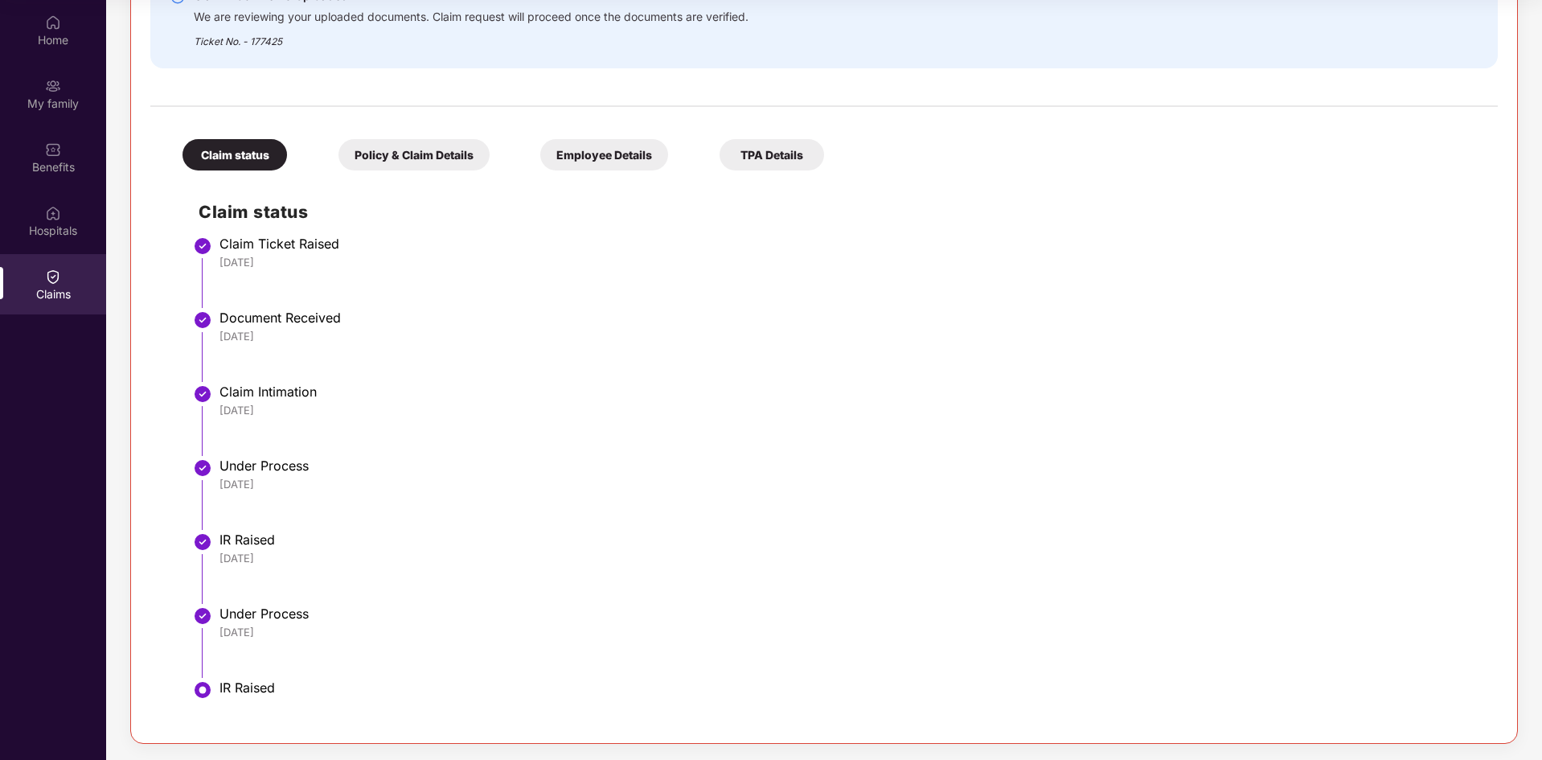
click at [416, 154] on div "Policy & Claim Details" at bounding box center [413, 154] width 151 height 31
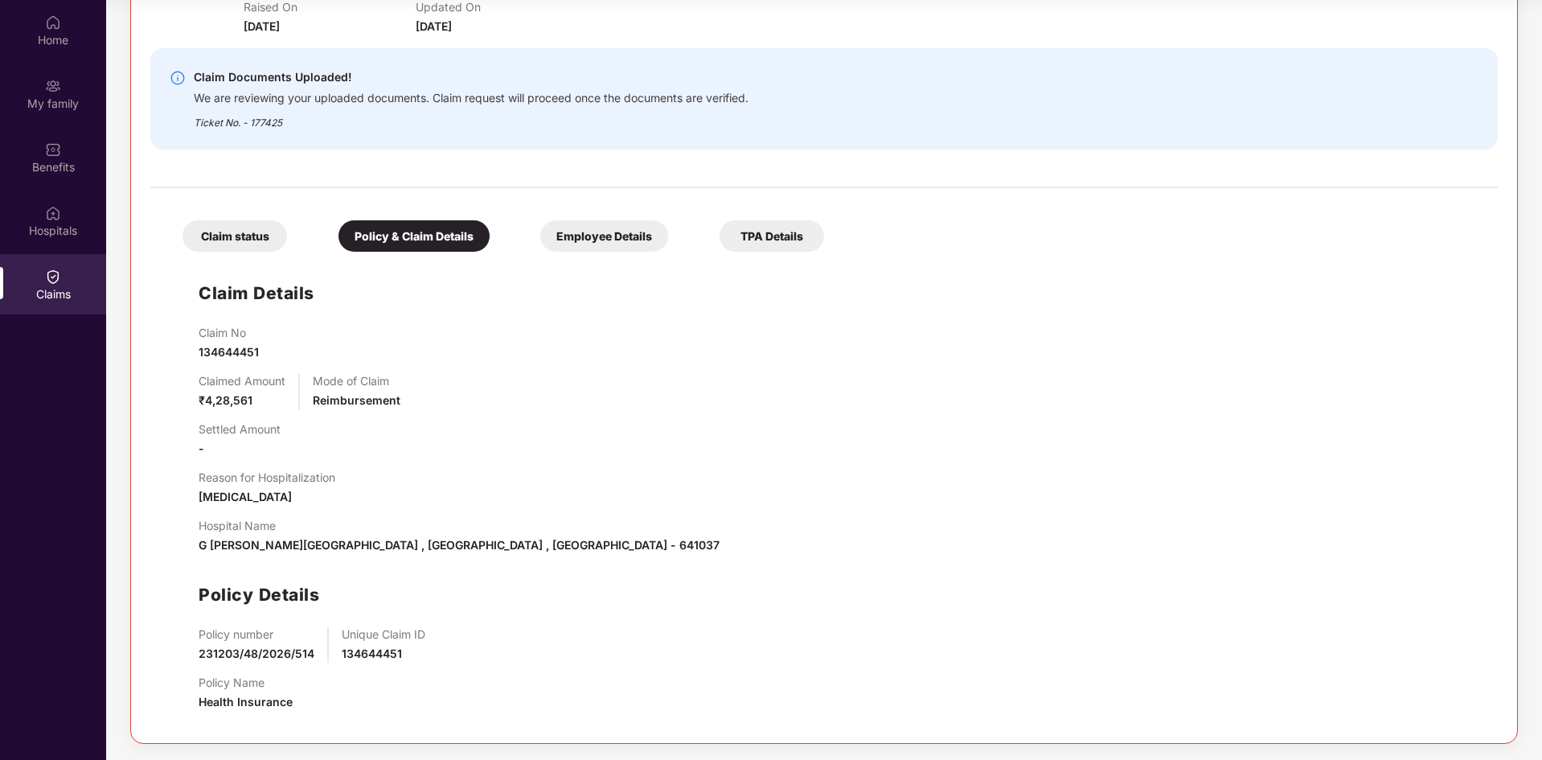
scroll to position [277, 0]
click at [279, 233] on div "Claim status" at bounding box center [234, 235] width 105 height 31
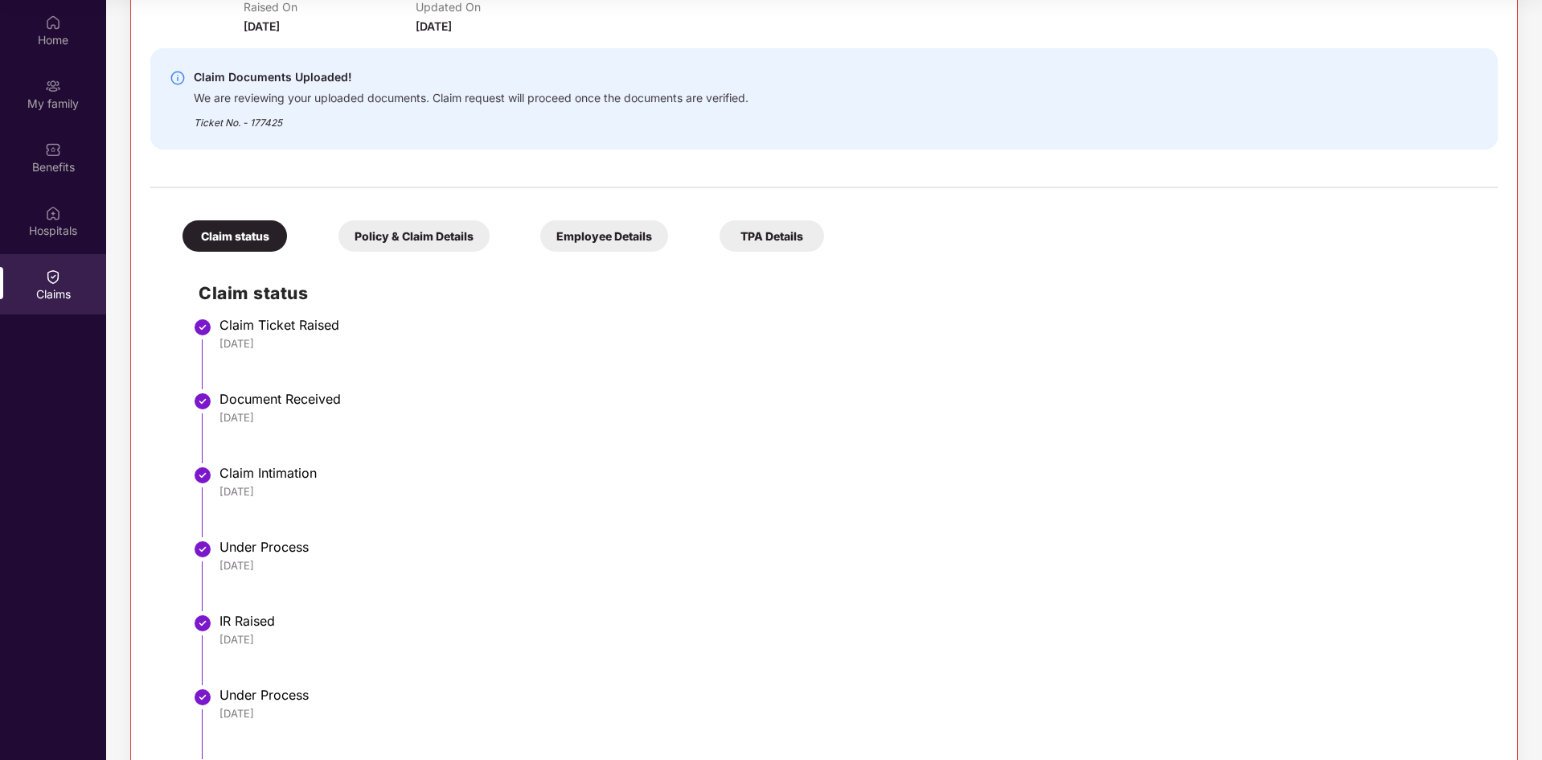
scroll to position [358, 0]
